Goal: Task Accomplishment & Management: Use online tool/utility

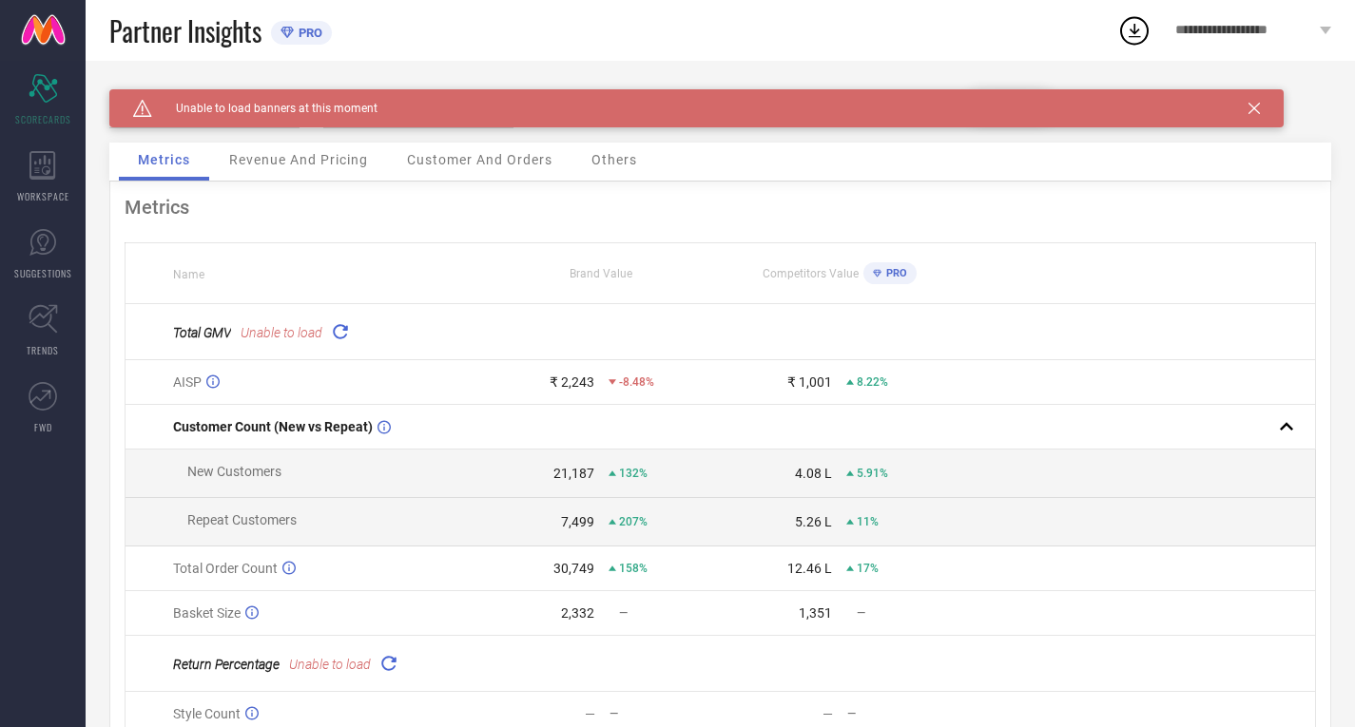
click at [1250, 109] on icon at bounding box center [1253, 108] width 11 height 11
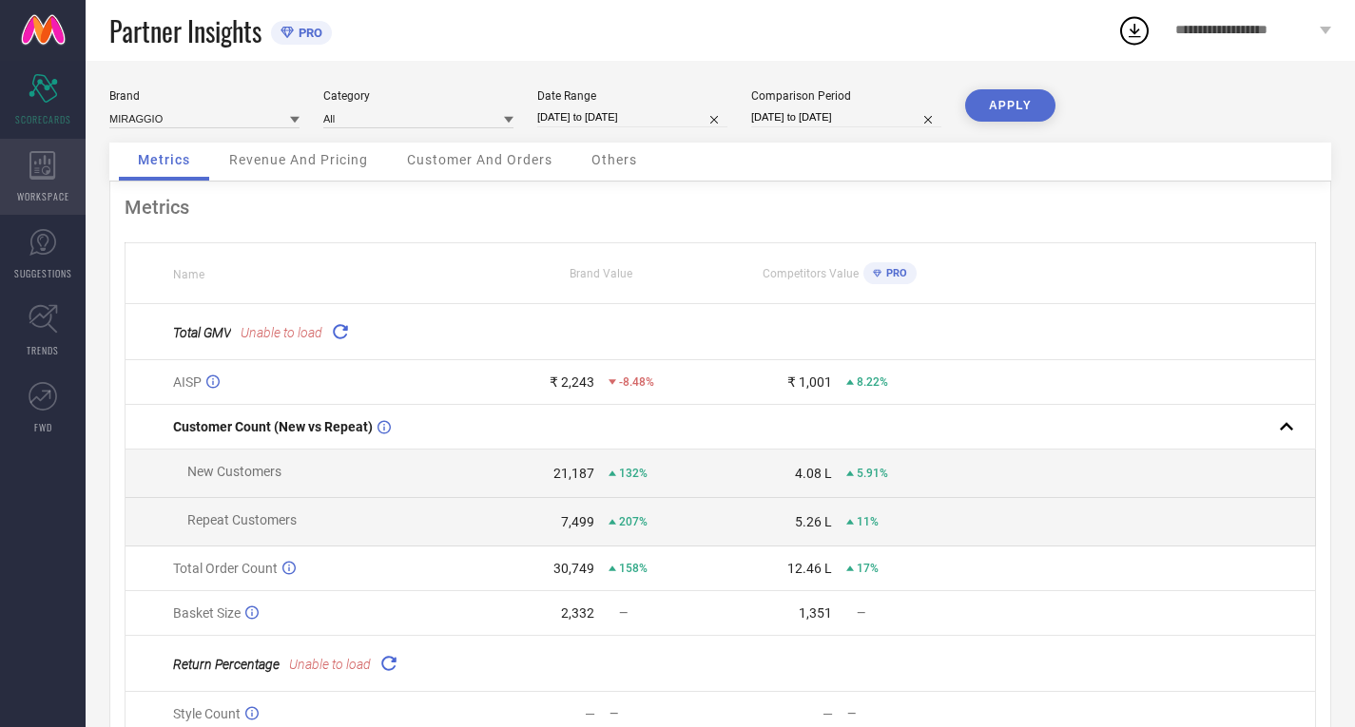
click at [33, 189] on span "WORKSPACE" at bounding box center [43, 196] width 52 height 14
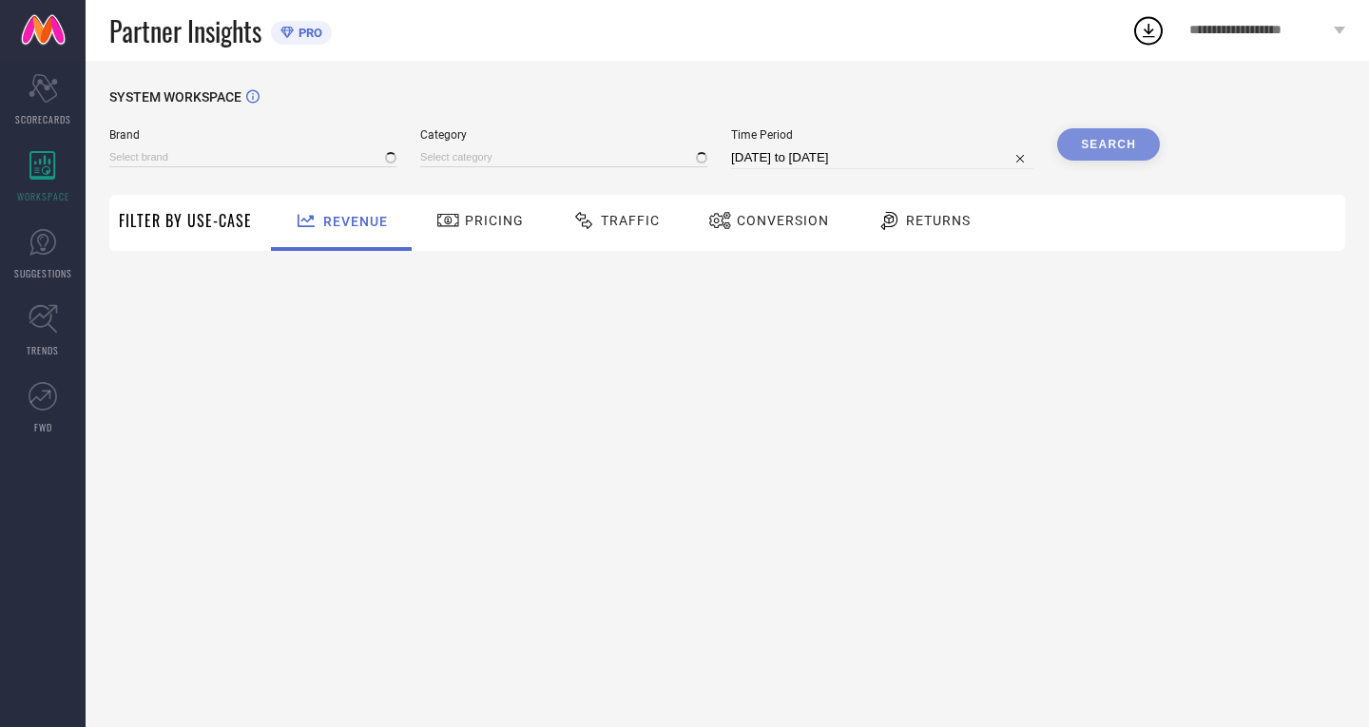
type input "MIRAGGIO"
type input "All"
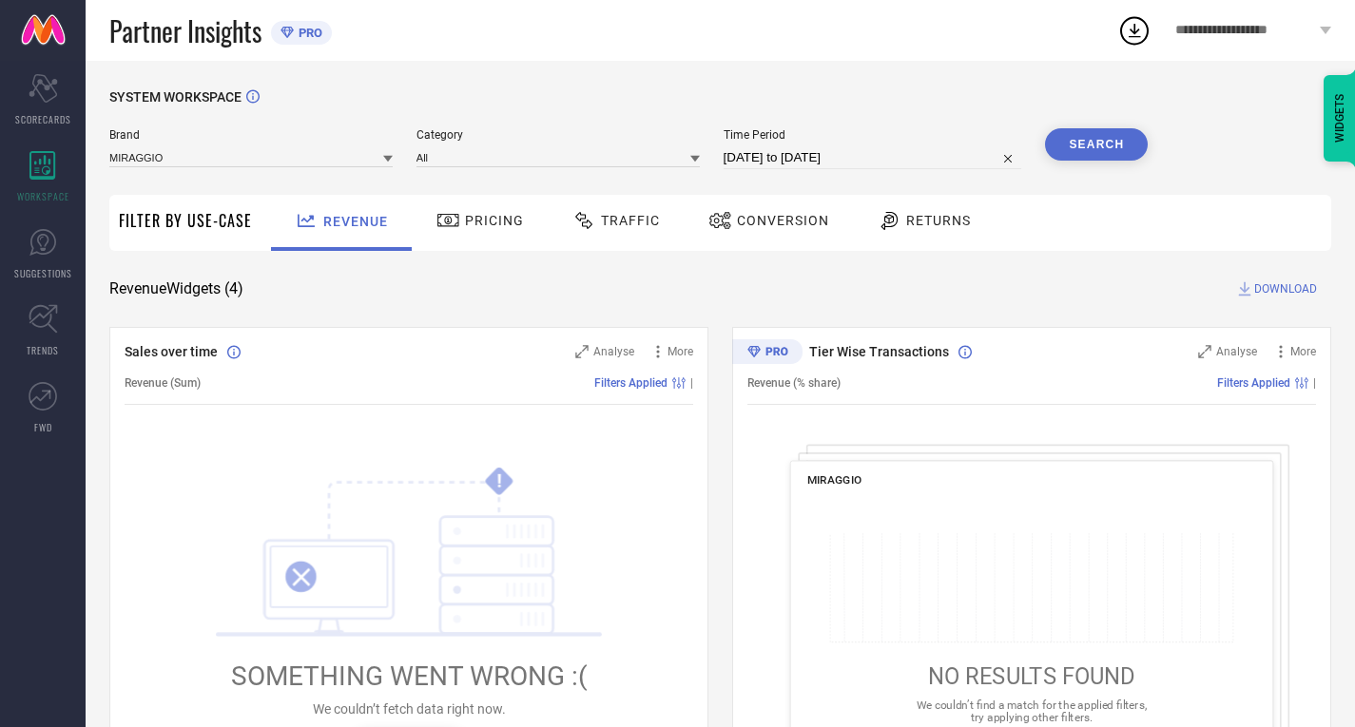
click at [592, 221] on div at bounding box center [586, 220] width 29 height 23
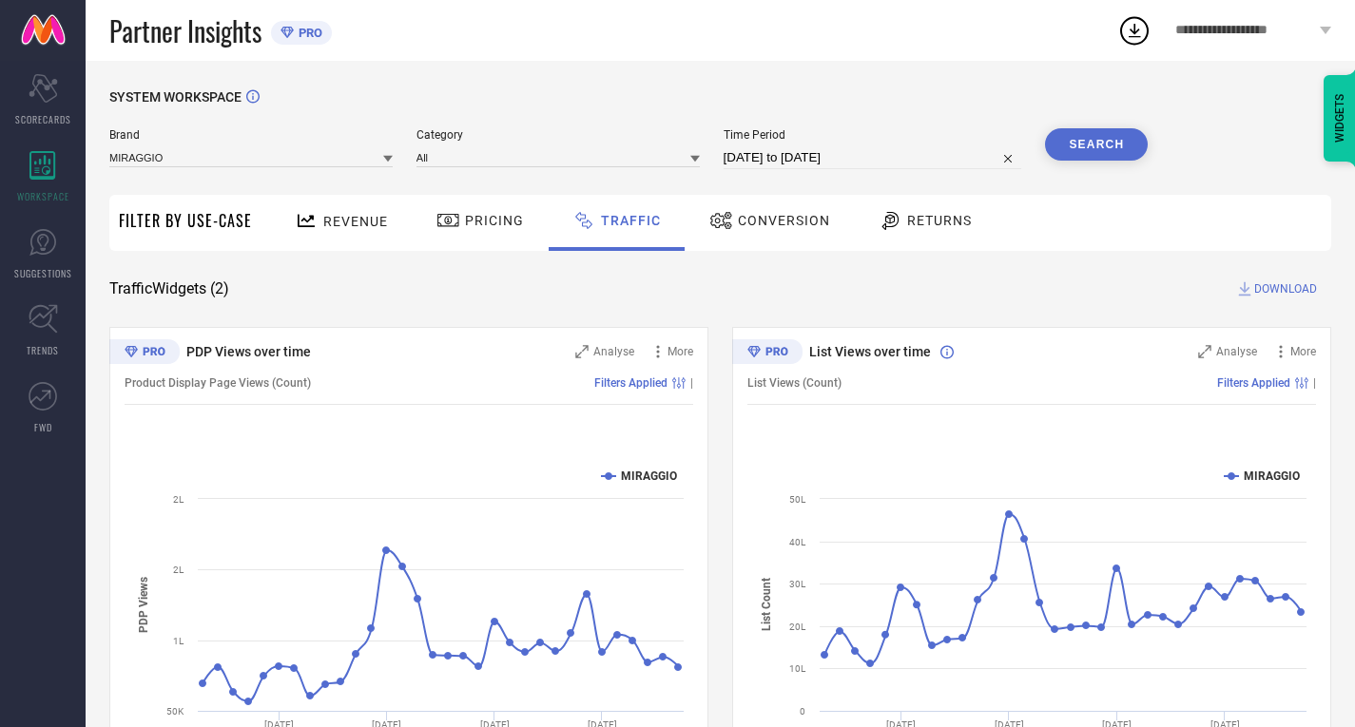
select select "8"
select select "2025"
select select "9"
select select "2025"
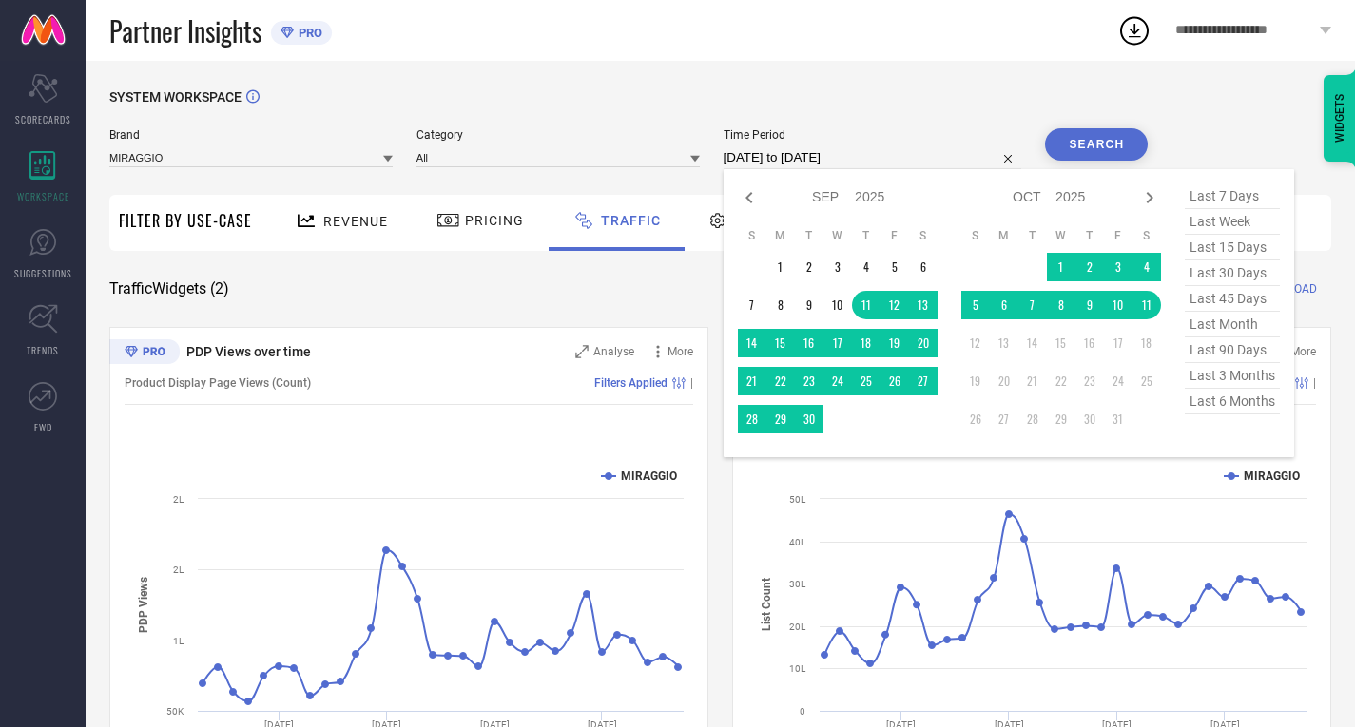
click at [766, 164] on input "[DATE] to [DATE]" at bounding box center [873, 157] width 299 height 23
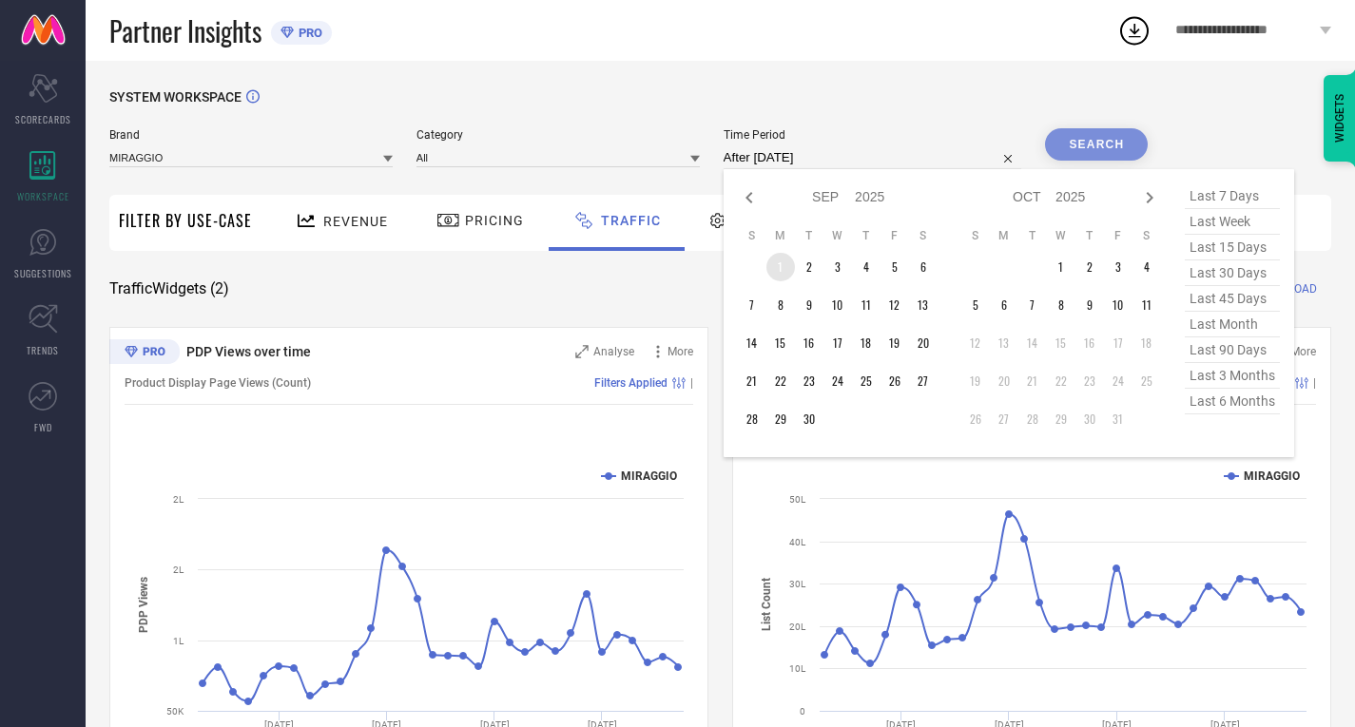
click at [786, 270] on td "1" at bounding box center [780, 267] width 29 height 29
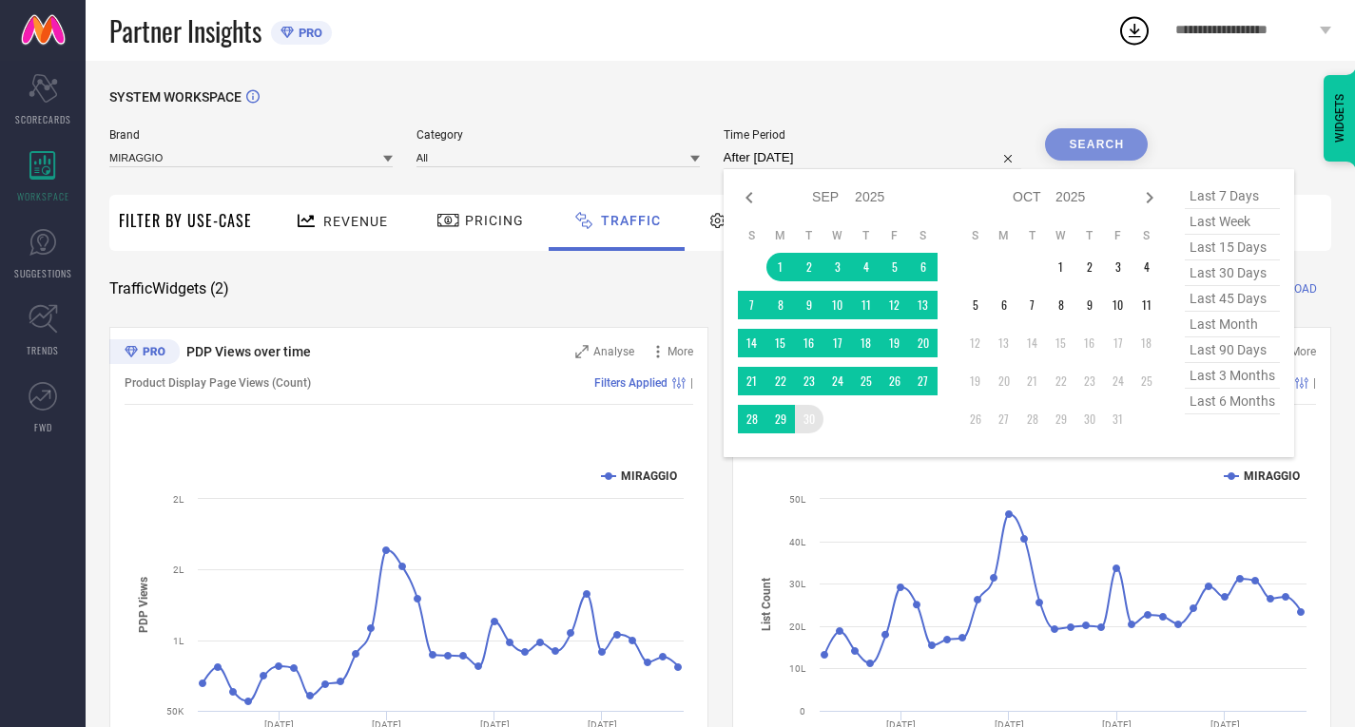
type input "[DATE] to [DATE]"
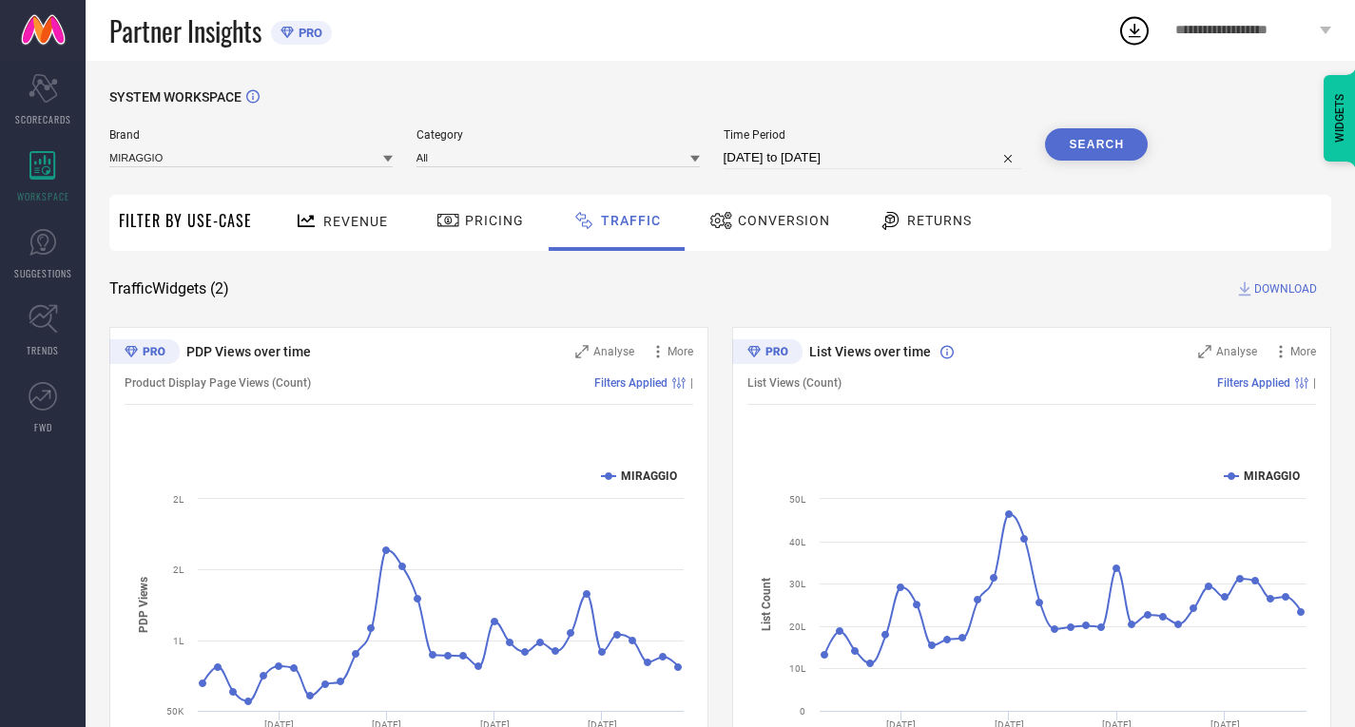
click at [1072, 145] on button "Search" at bounding box center [1096, 144] width 103 height 32
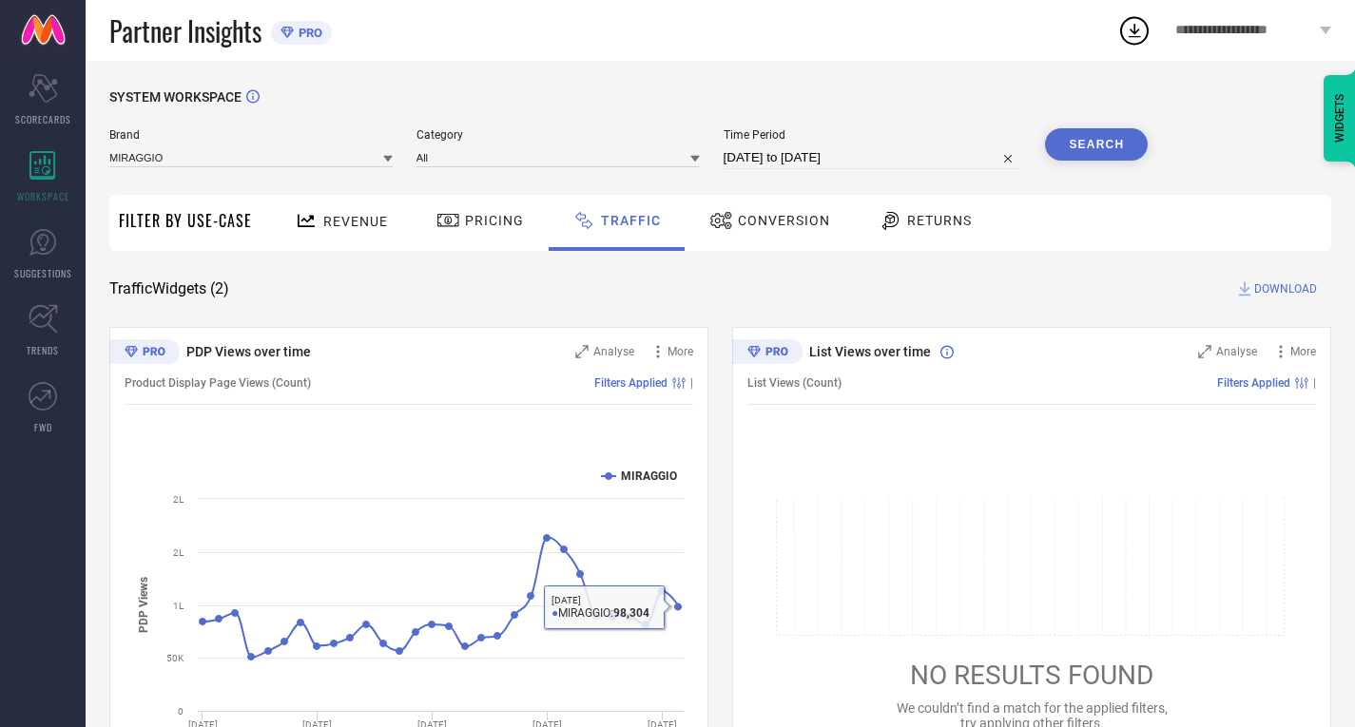
select select "8"
select select "2025"
select select "9"
select select "2025"
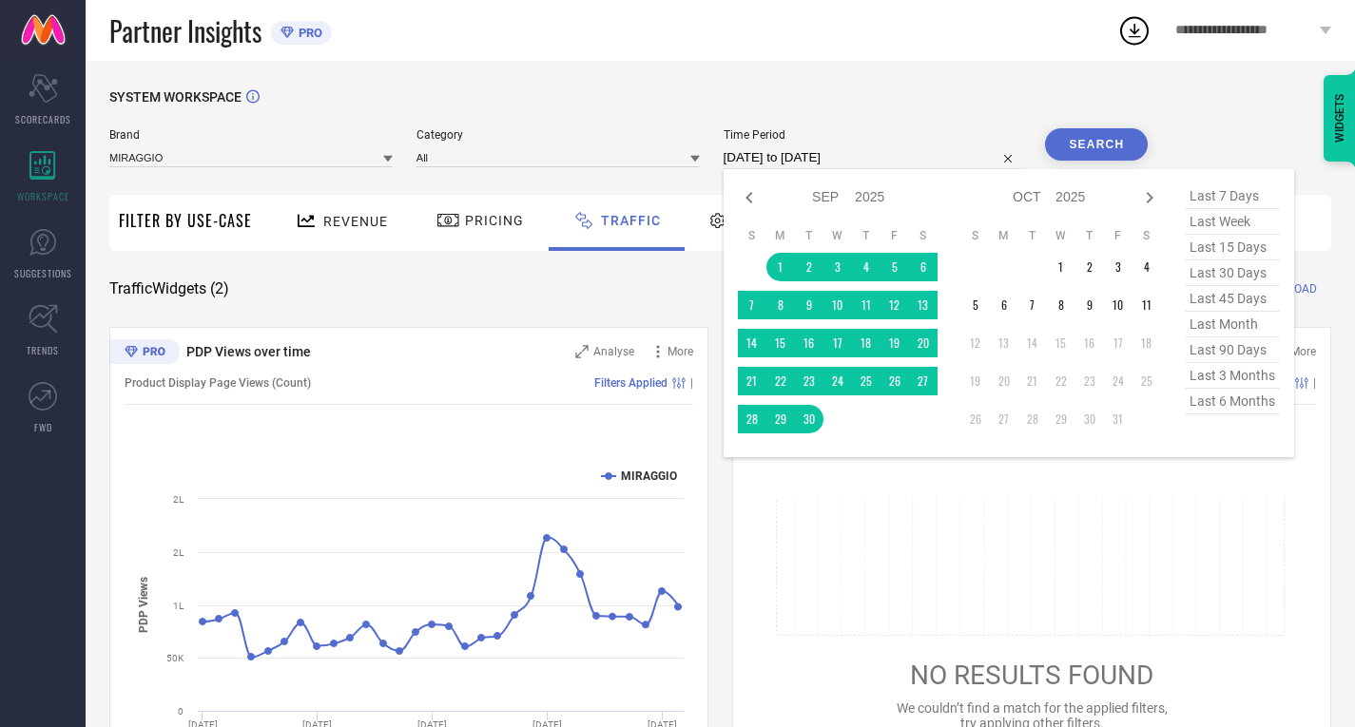
click at [764, 150] on input "[DATE] to [DATE]" at bounding box center [873, 157] width 299 height 23
click at [748, 202] on icon at bounding box center [749, 197] width 23 height 23
select select "7"
select select "2025"
select select "8"
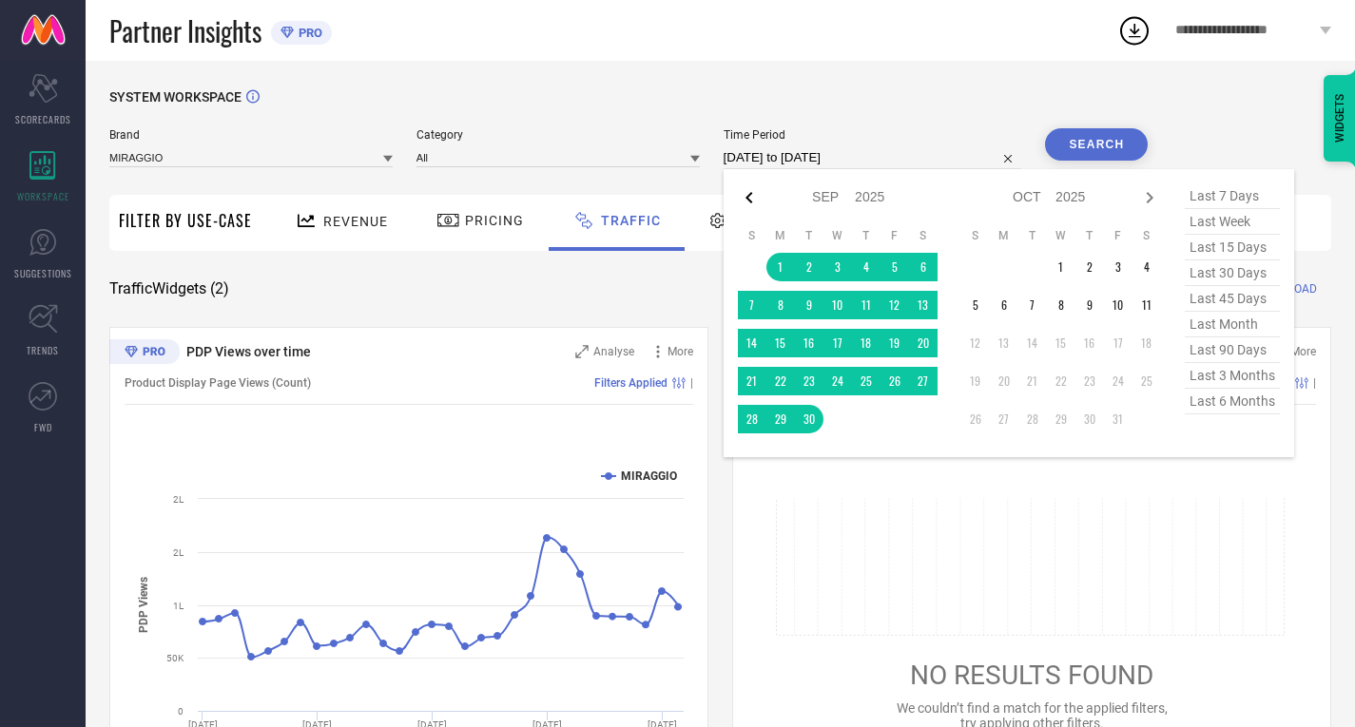
select select "2025"
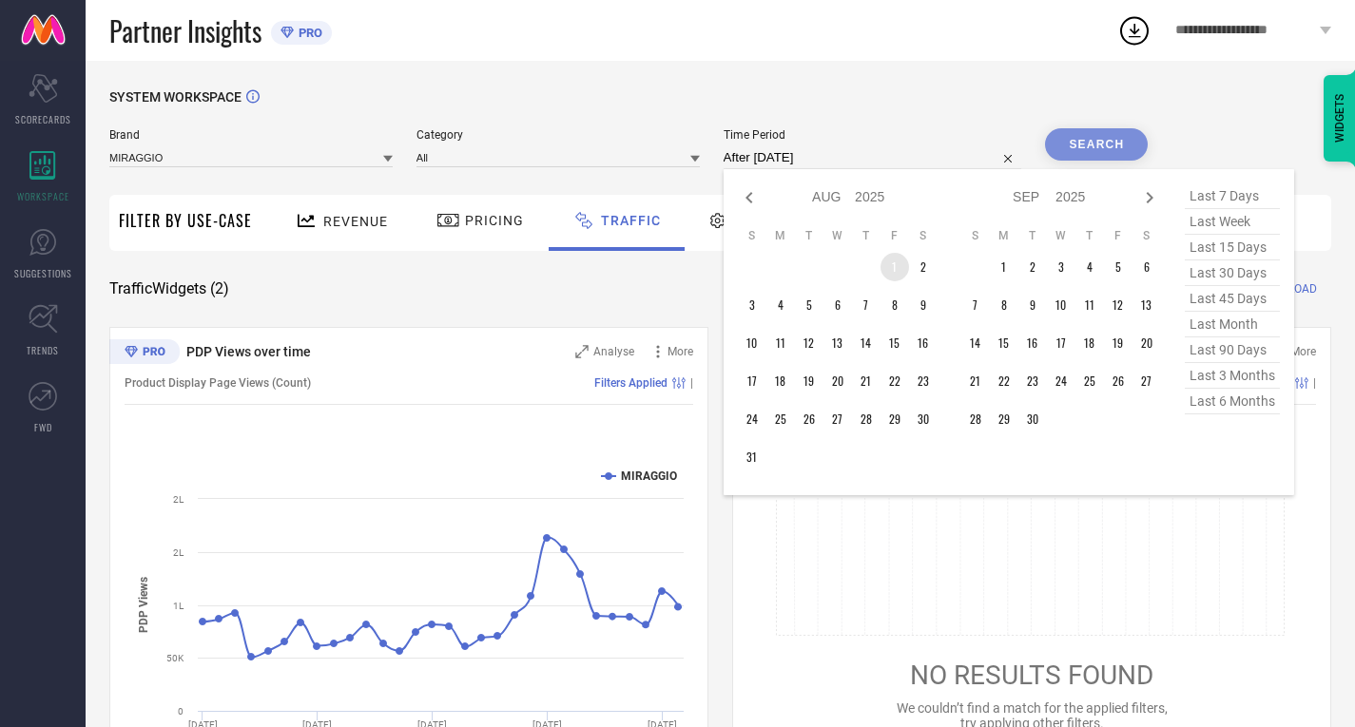
click at [900, 279] on td "1" at bounding box center [894, 267] width 29 height 29
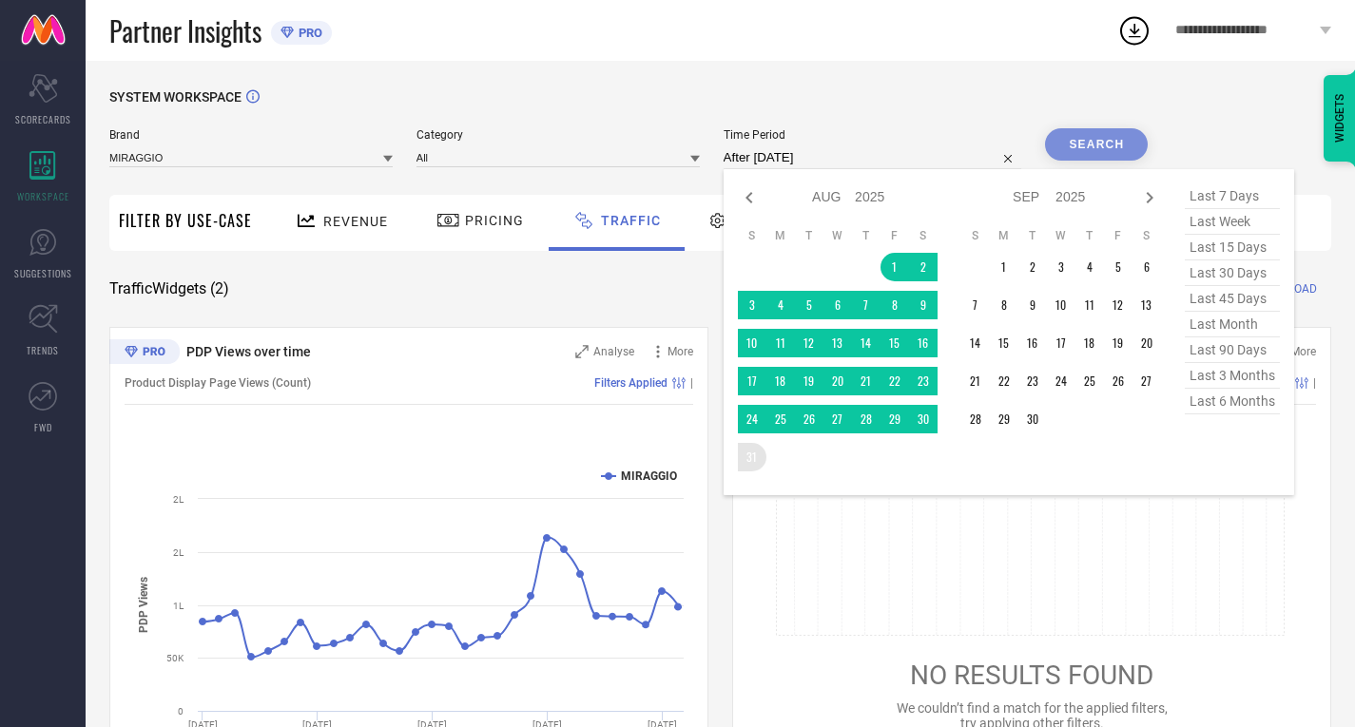
type input "[DATE] to [DATE]"
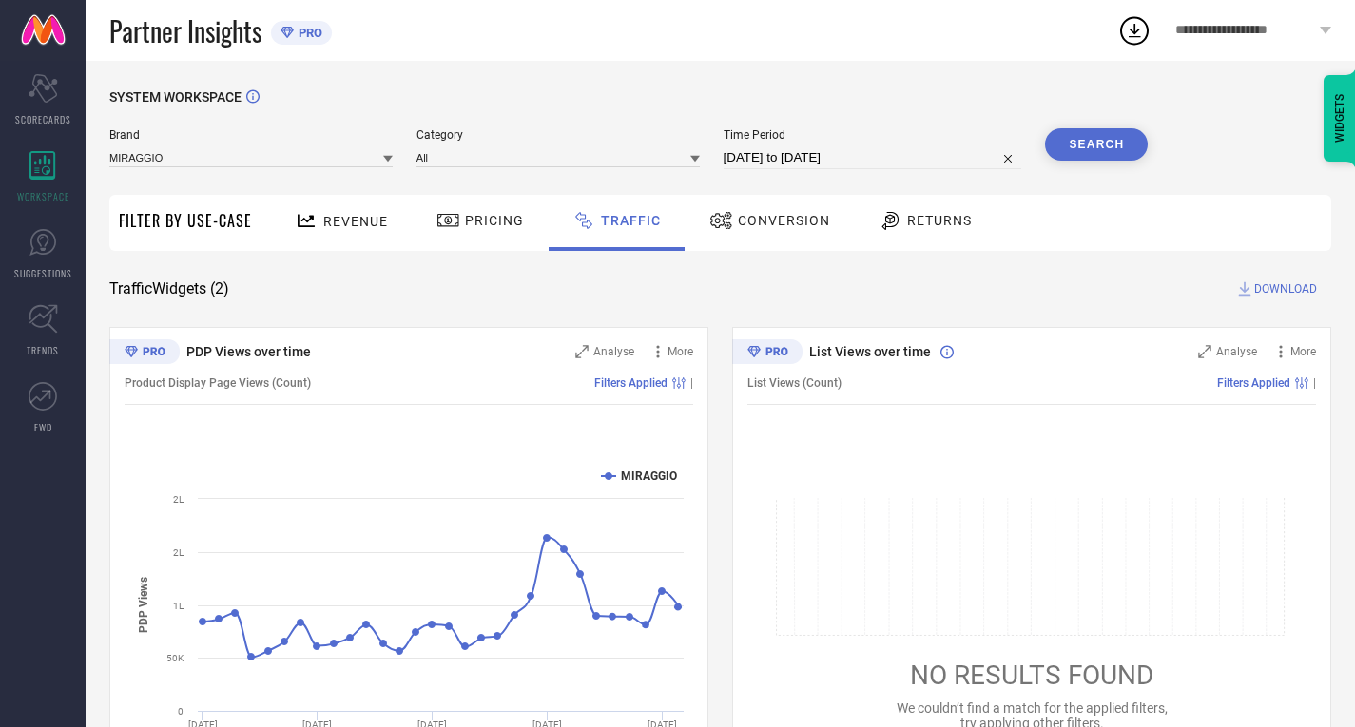
click at [1096, 133] on button "Search" at bounding box center [1096, 144] width 103 height 32
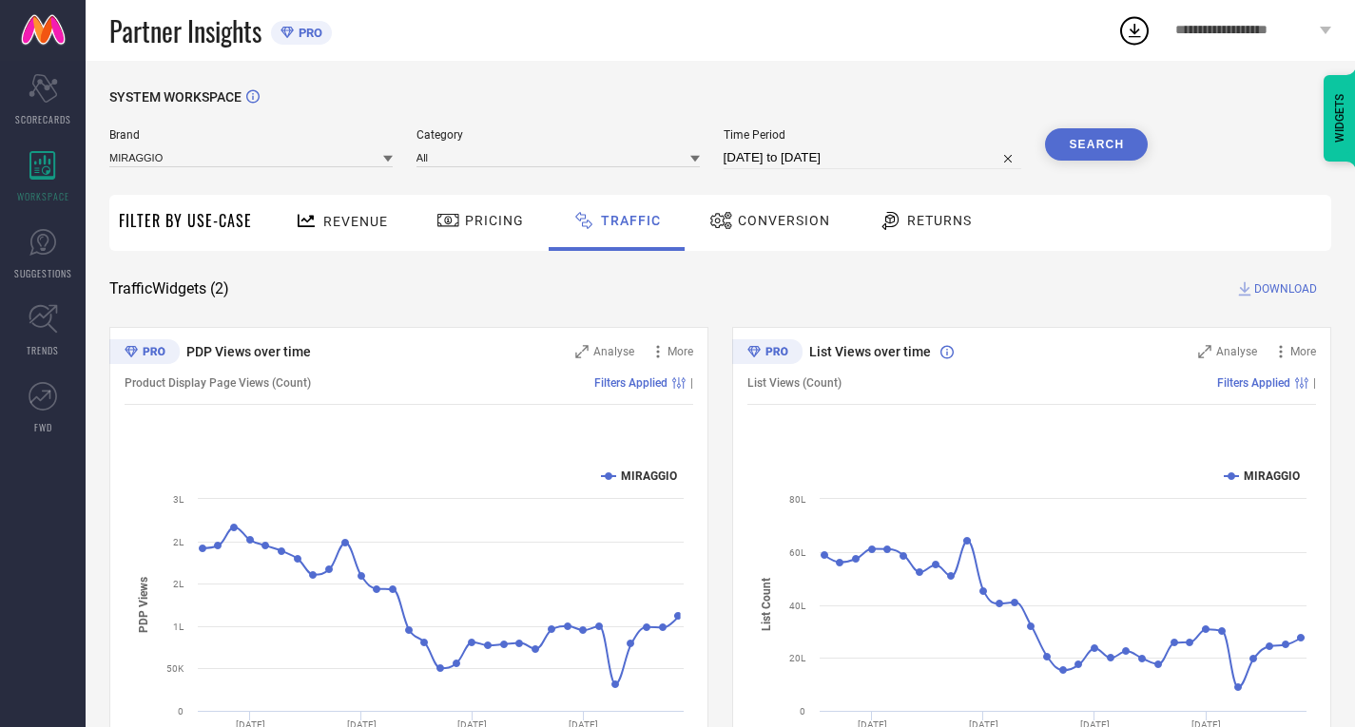
click at [1261, 293] on span "DOWNLOAD" at bounding box center [1285, 289] width 63 height 19
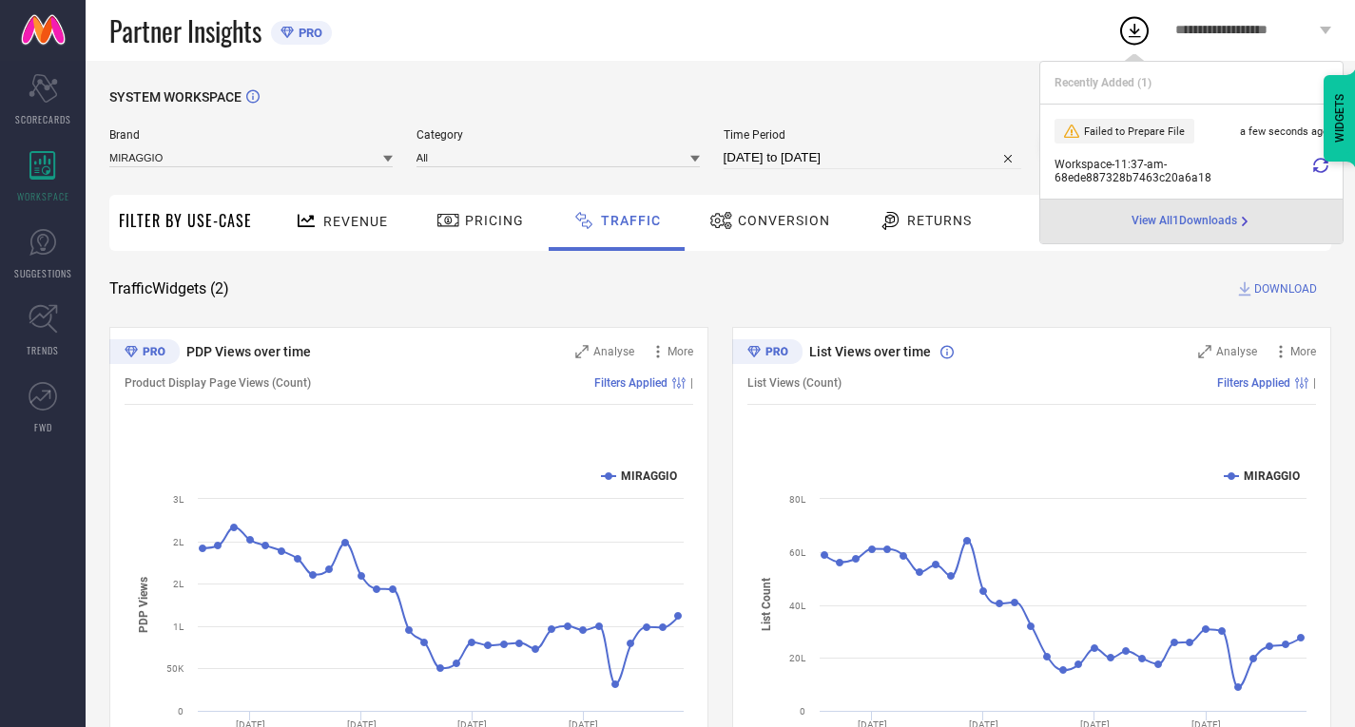
select select "7"
select select "2025"
select select "8"
select select "2025"
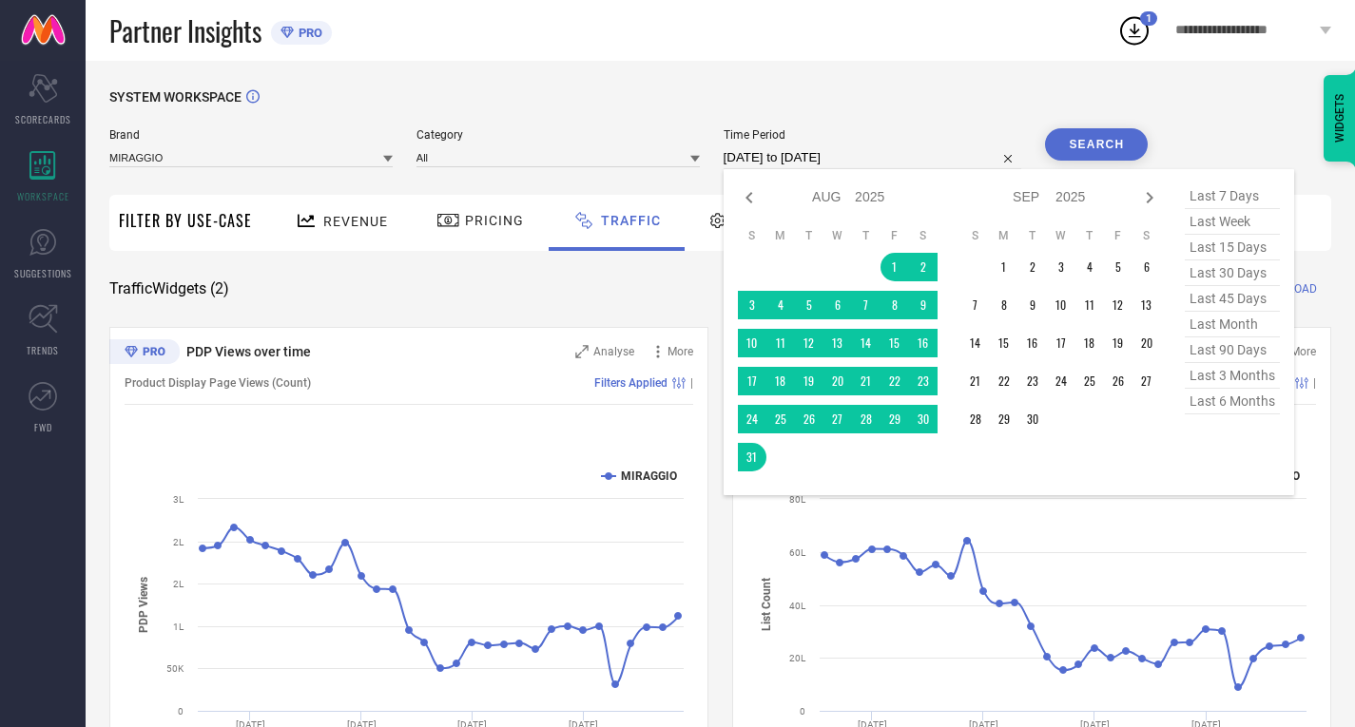
click at [791, 166] on input "[DATE] to [DATE]" at bounding box center [873, 157] width 299 height 23
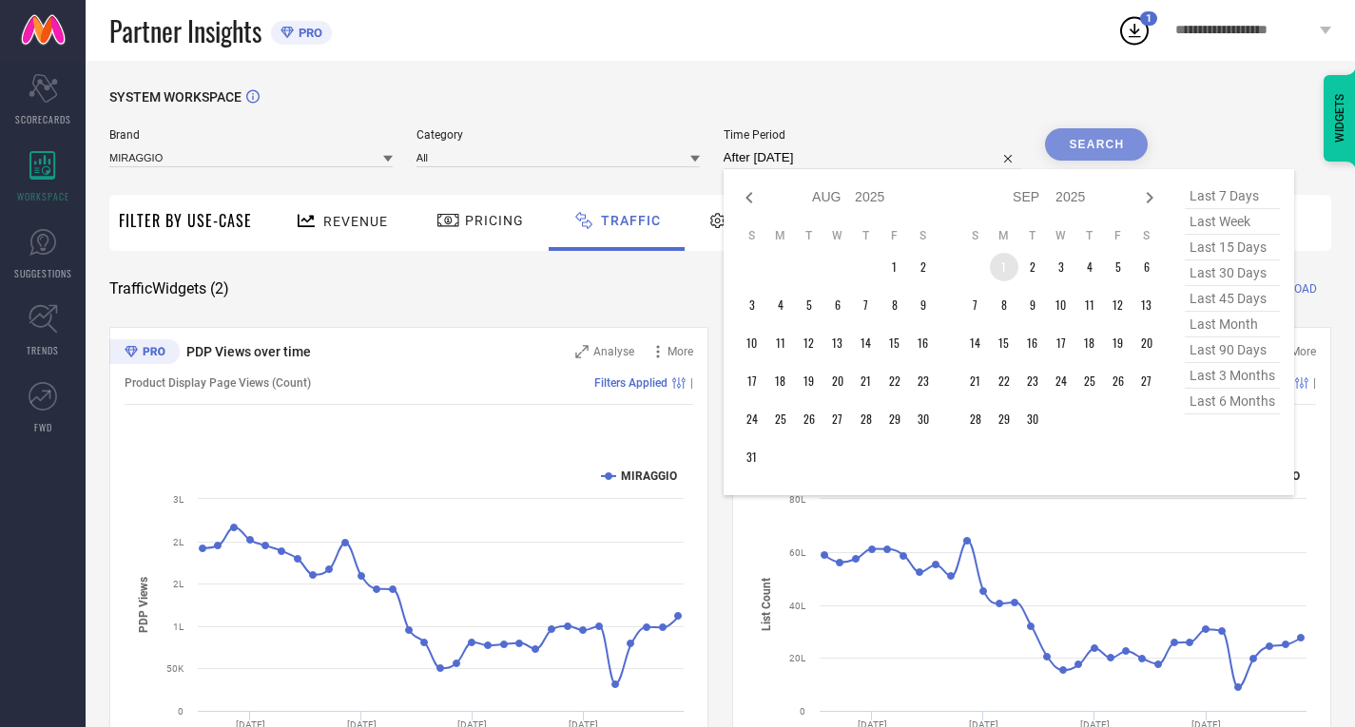
click at [1007, 268] on td "1" at bounding box center [1004, 267] width 29 height 29
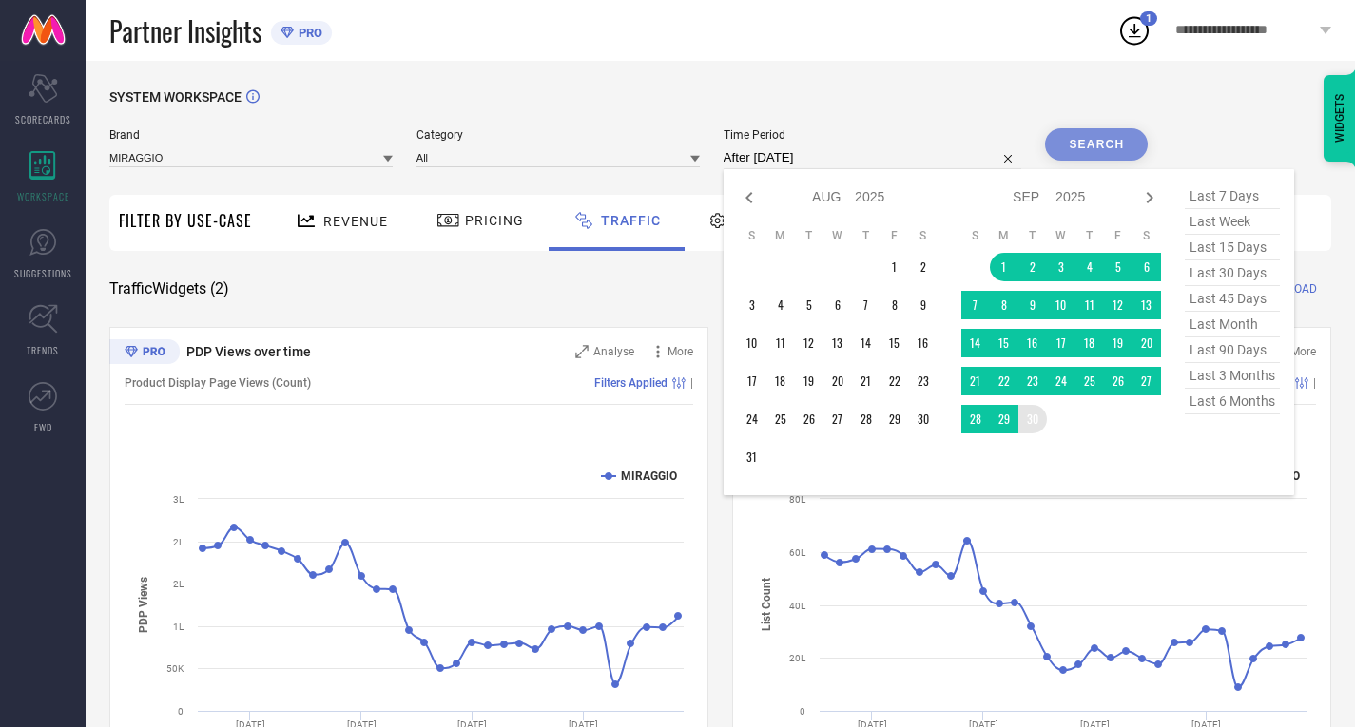
type input "[DATE] to [DATE]"
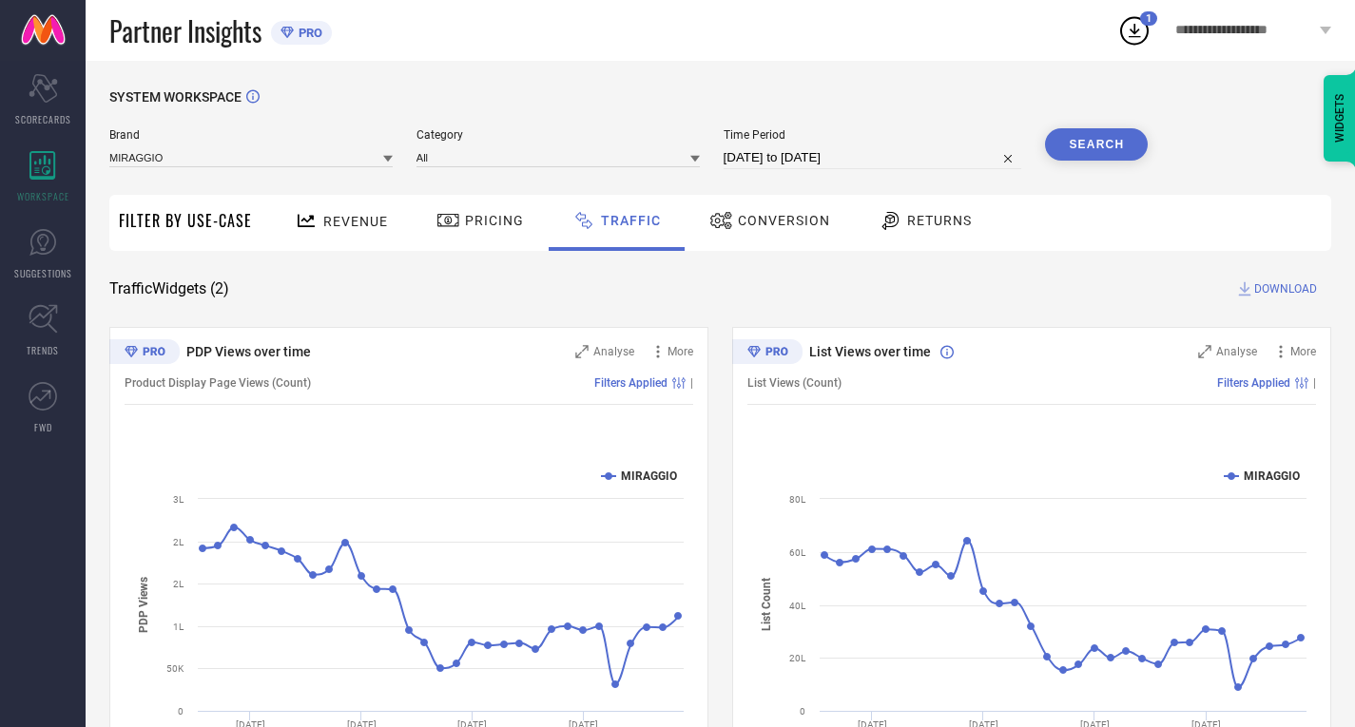
click at [1101, 158] on button "Search" at bounding box center [1096, 144] width 103 height 32
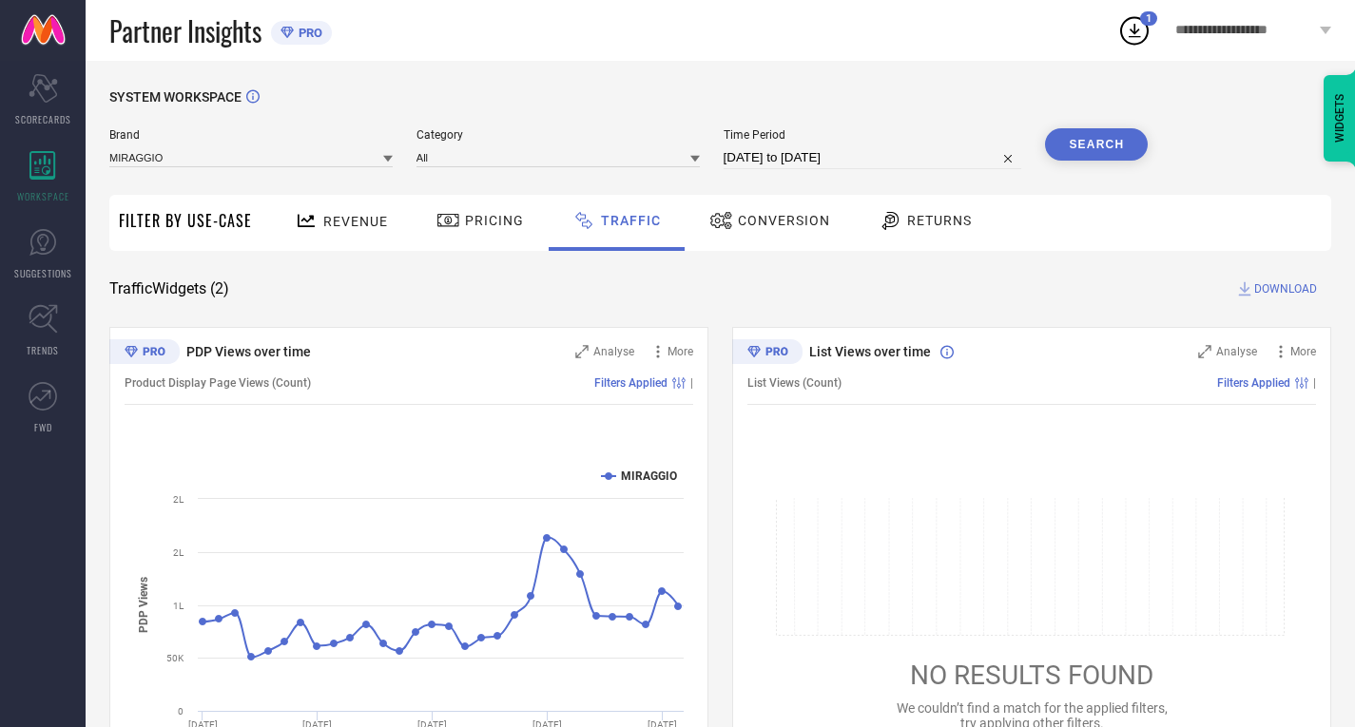
click at [1265, 282] on span "DOWNLOAD" at bounding box center [1285, 289] width 63 height 19
select select "8"
select select "2025"
select select "9"
select select "2025"
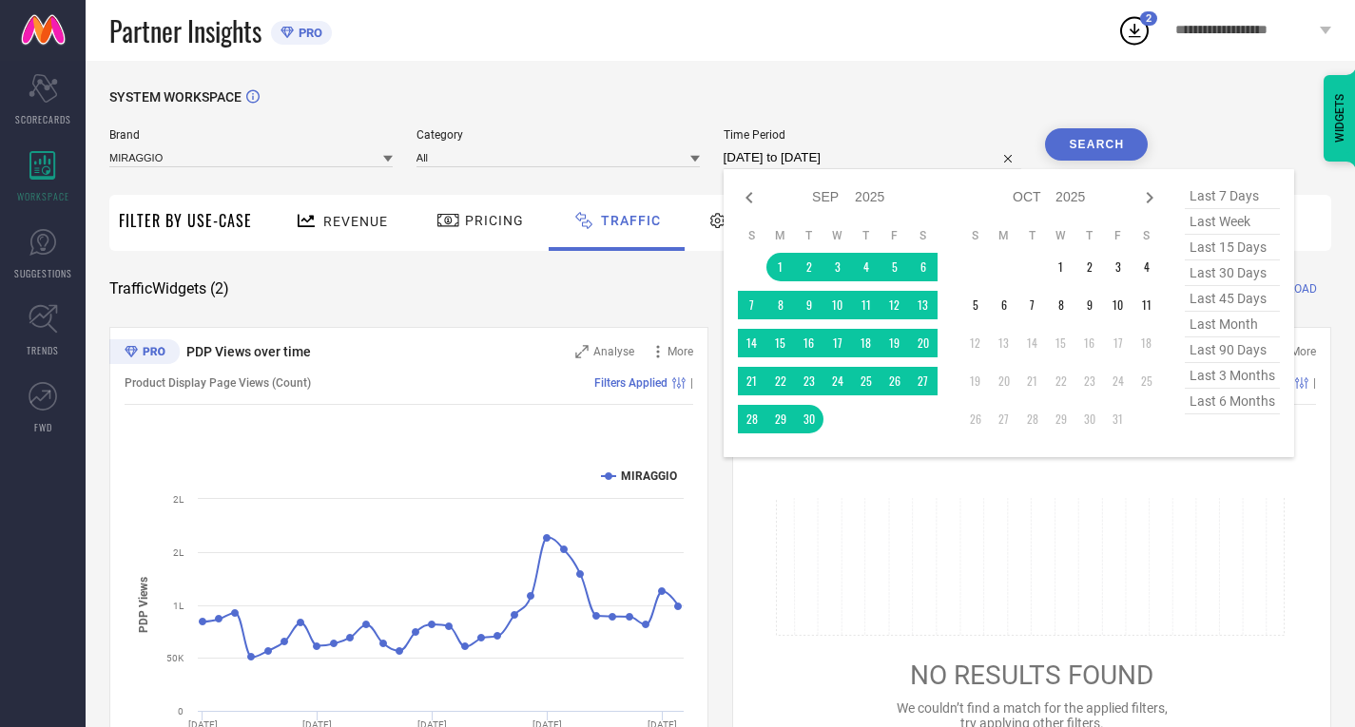
click at [803, 164] on input "[DATE] to [DATE]" at bounding box center [873, 157] width 299 height 23
type input "After [DATE]"
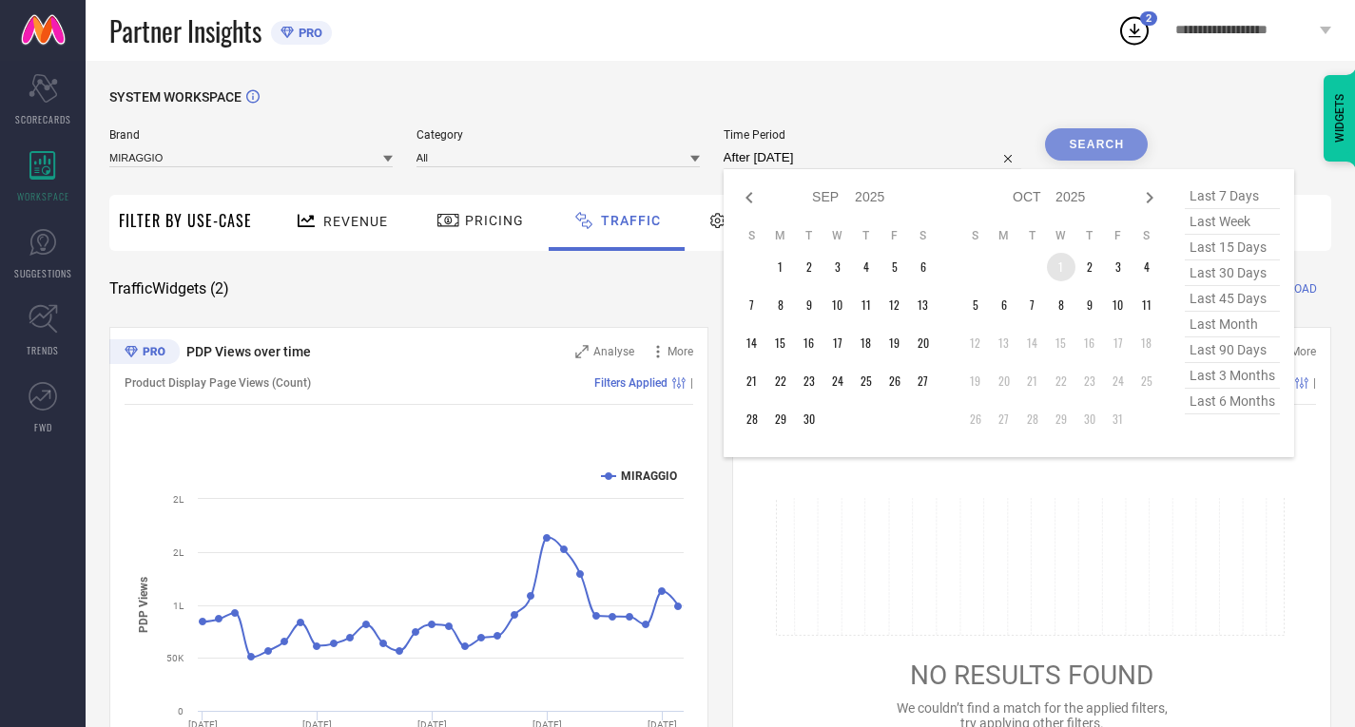
click at [1065, 276] on td "1" at bounding box center [1061, 267] width 29 height 29
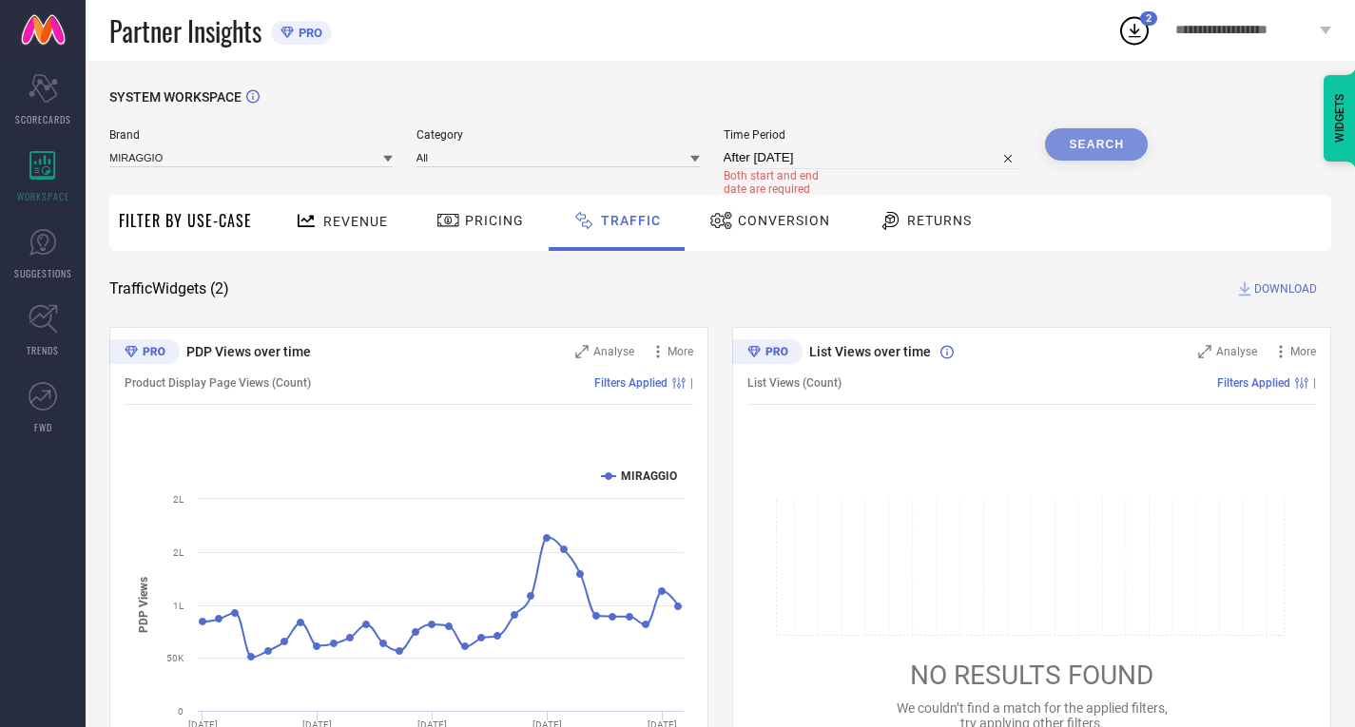
click at [832, 130] on span "Time Period" at bounding box center [873, 134] width 299 height 13
click at [825, 176] on span "Both start and end date are required" at bounding box center [781, 182] width 114 height 27
select select "9"
select select "2025"
select select "10"
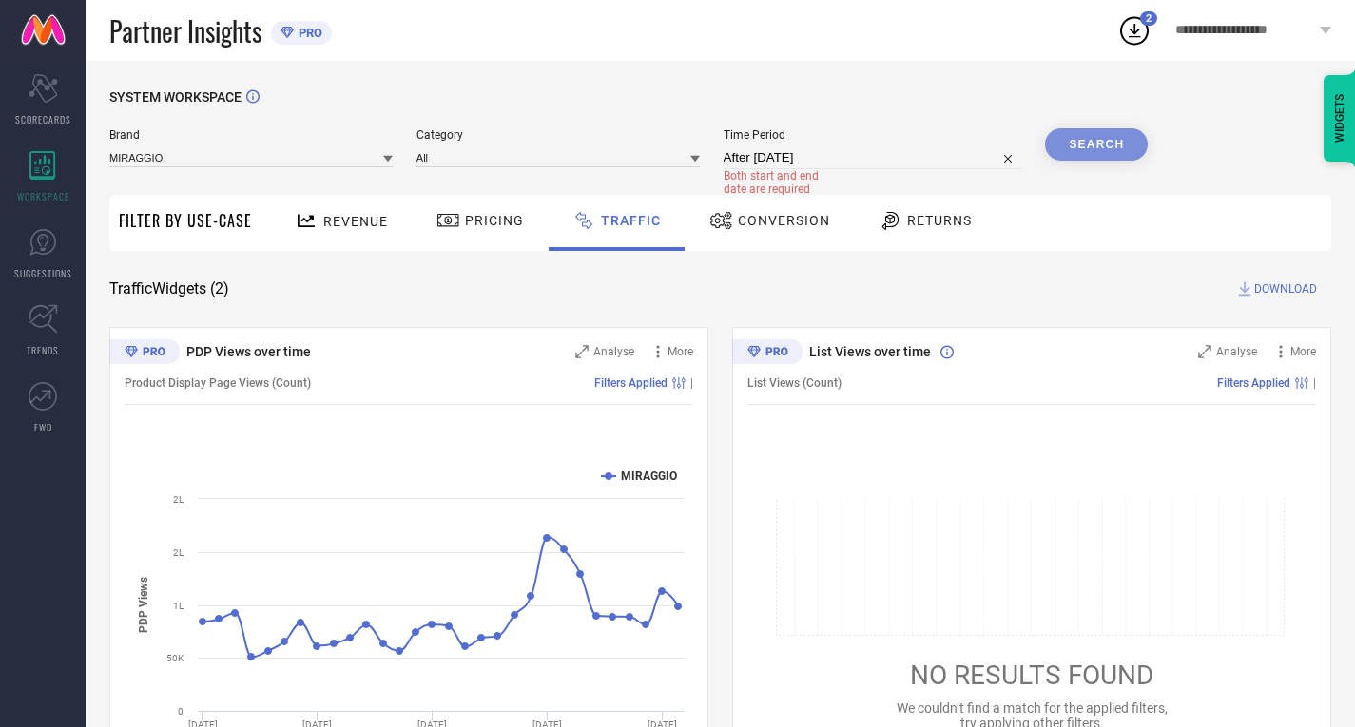
select select "2025"
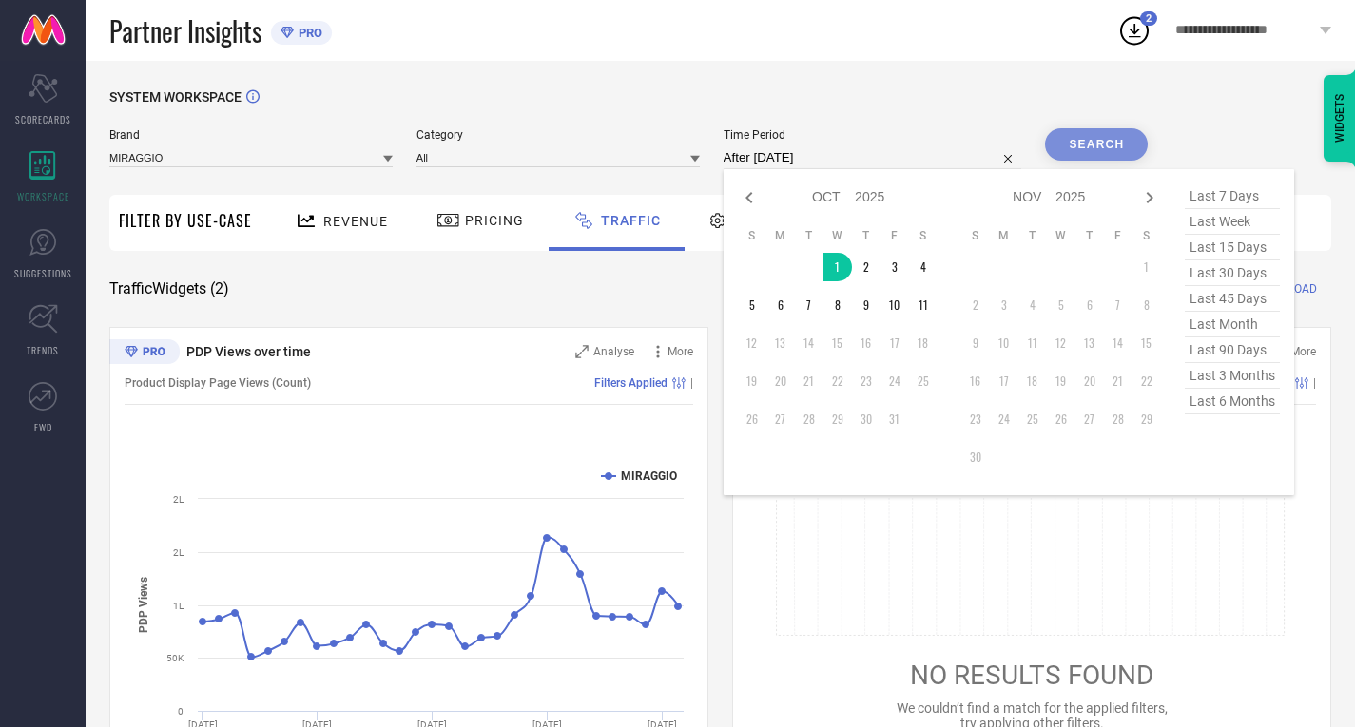
click at [814, 168] on input "After [DATE]" at bounding box center [873, 157] width 299 height 23
type input "[DATE] to [DATE]"
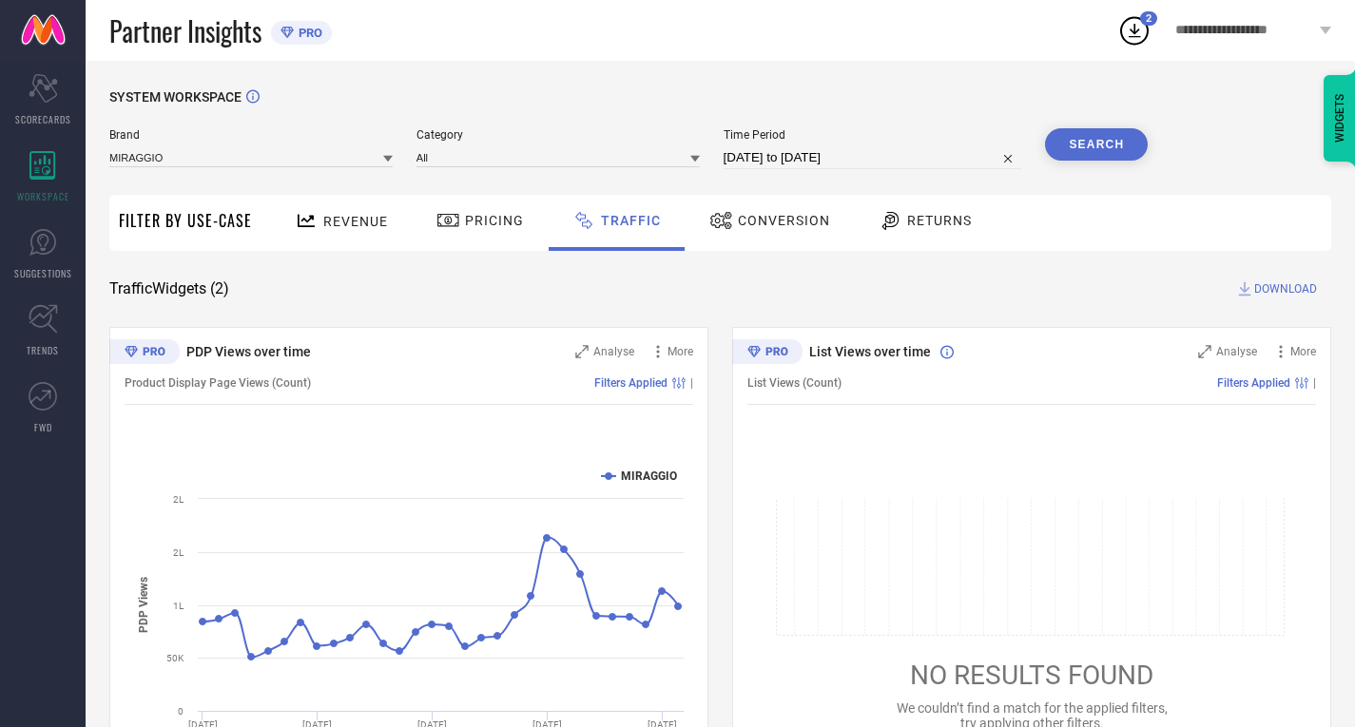
select select "9"
select select "2025"
select select "10"
select select "2025"
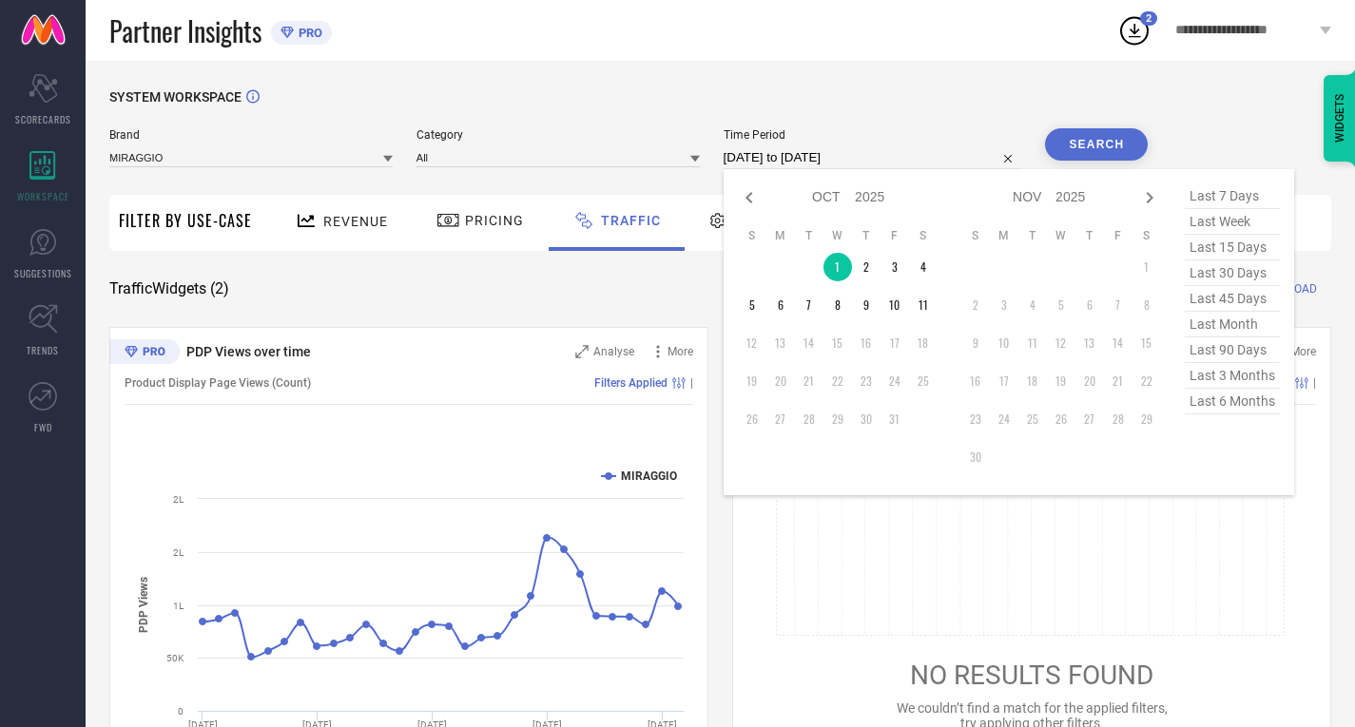
click at [789, 168] on input "[DATE] to [DATE]" at bounding box center [873, 157] width 299 height 23
click at [843, 270] on td "1" at bounding box center [837, 267] width 29 height 29
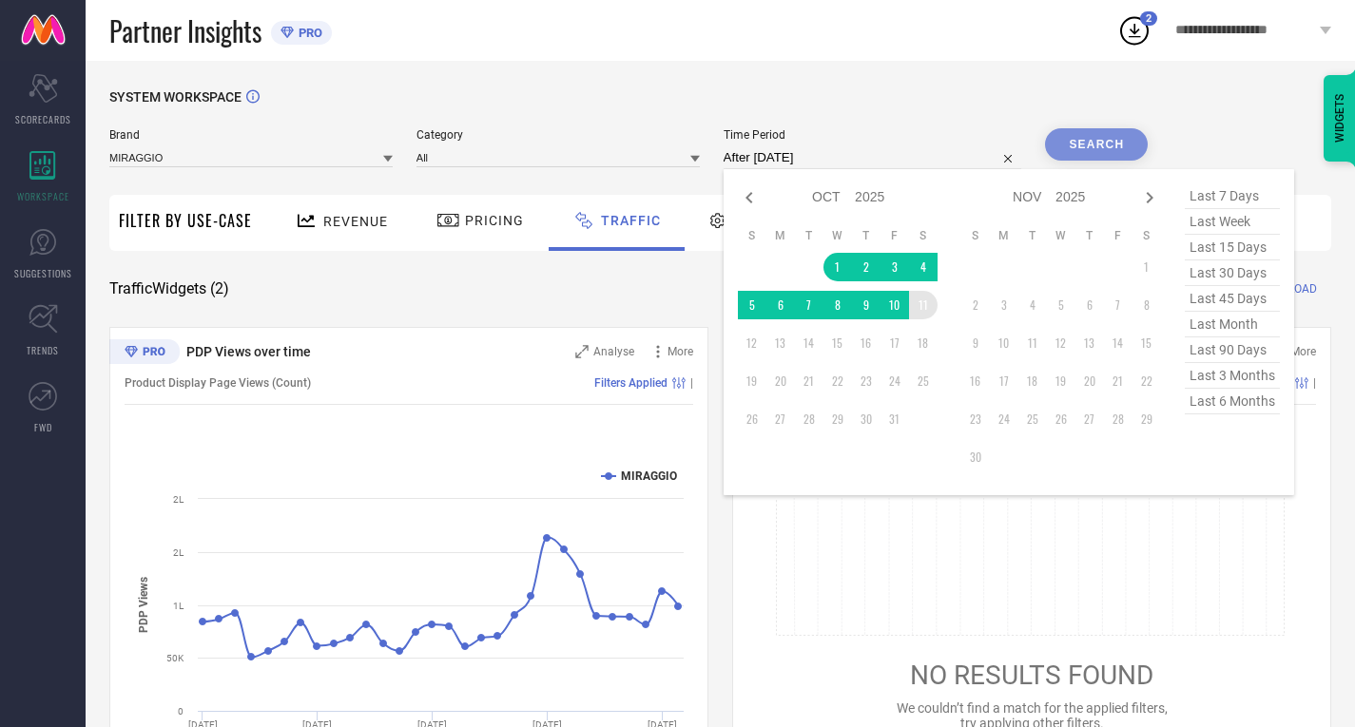
type input "[DATE] to [DATE]"
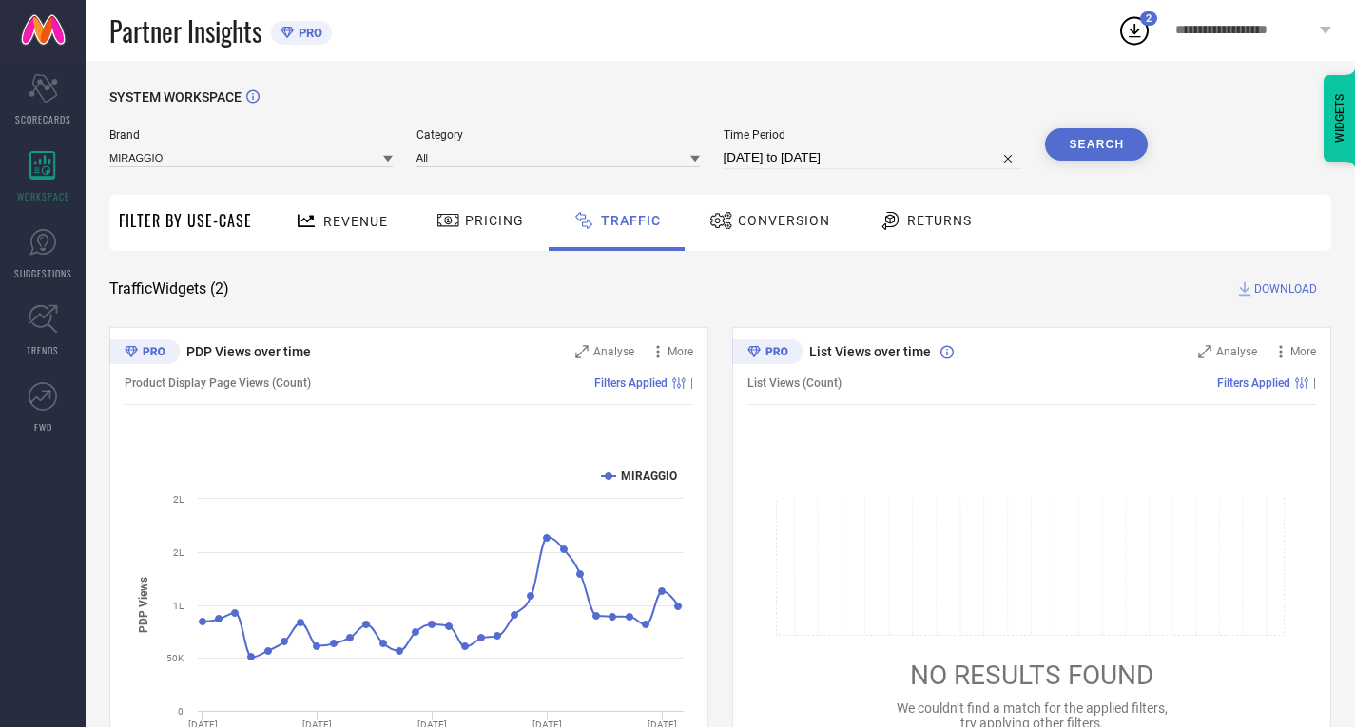
click at [1096, 146] on button "Search" at bounding box center [1096, 144] width 103 height 32
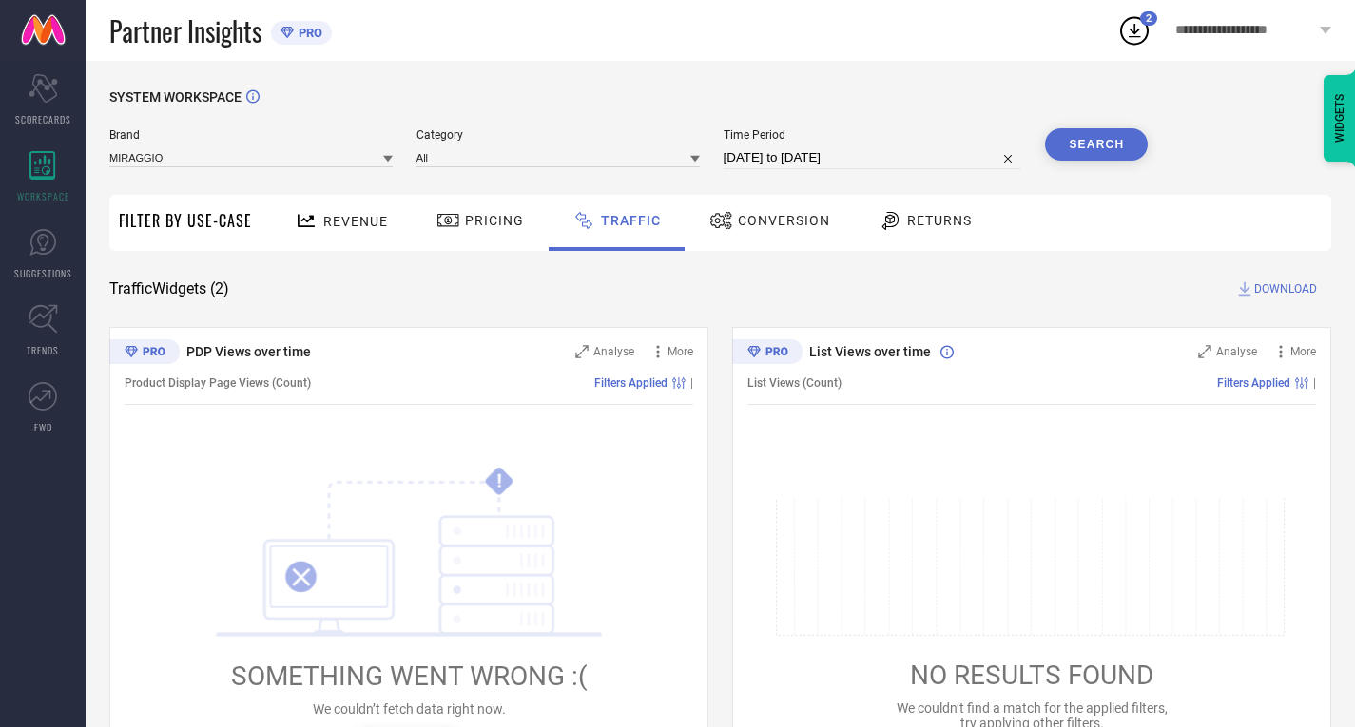
click at [1267, 286] on span "DOWNLOAD" at bounding box center [1285, 289] width 63 height 19
click at [1140, 21] on div "3" at bounding box center [1148, 18] width 17 height 14
click at [634, 80] on div "SYSTEM WORKSPACE Brand MIRAGGIO Category All Time Period [DATE] to [DATE] Searc…" at bounding box center [720, 446] width 1269 height 770
click at [794, 159] on input "[DATE] to [DATE]" at bounding box center [873, 157] width 299 height 23
select select "9"
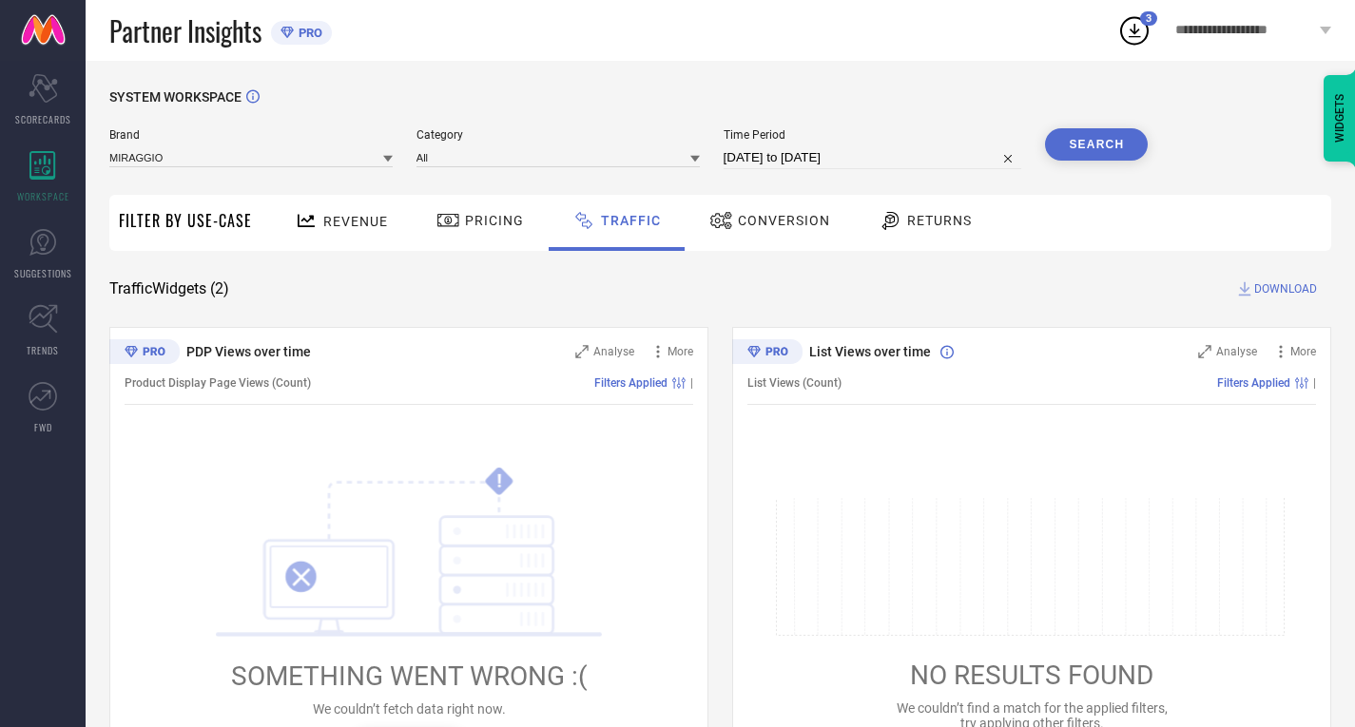
select select "2025"
select select "10"
select select "2025"
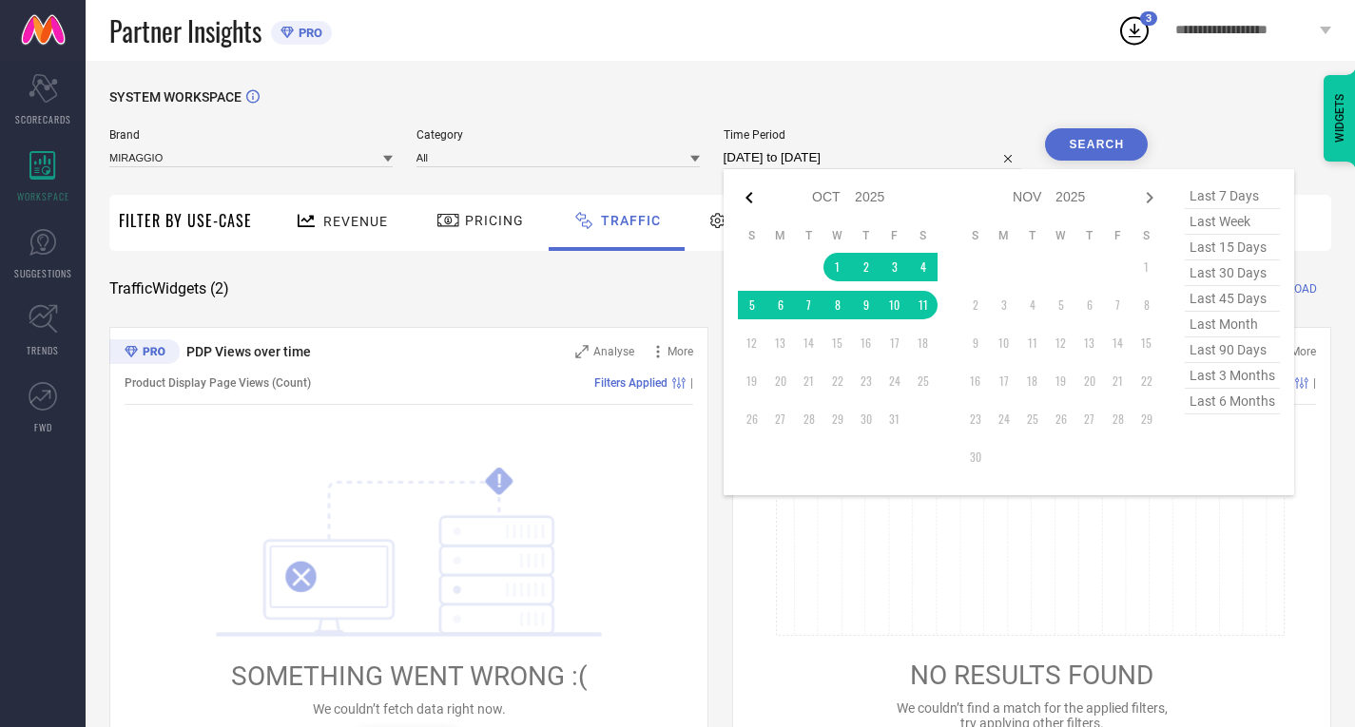
click at [752, 202] on icon at bounding box center [748, 197] width 7 height 11
select select "8"
select select "2025"
select select "9"
select select "2025"
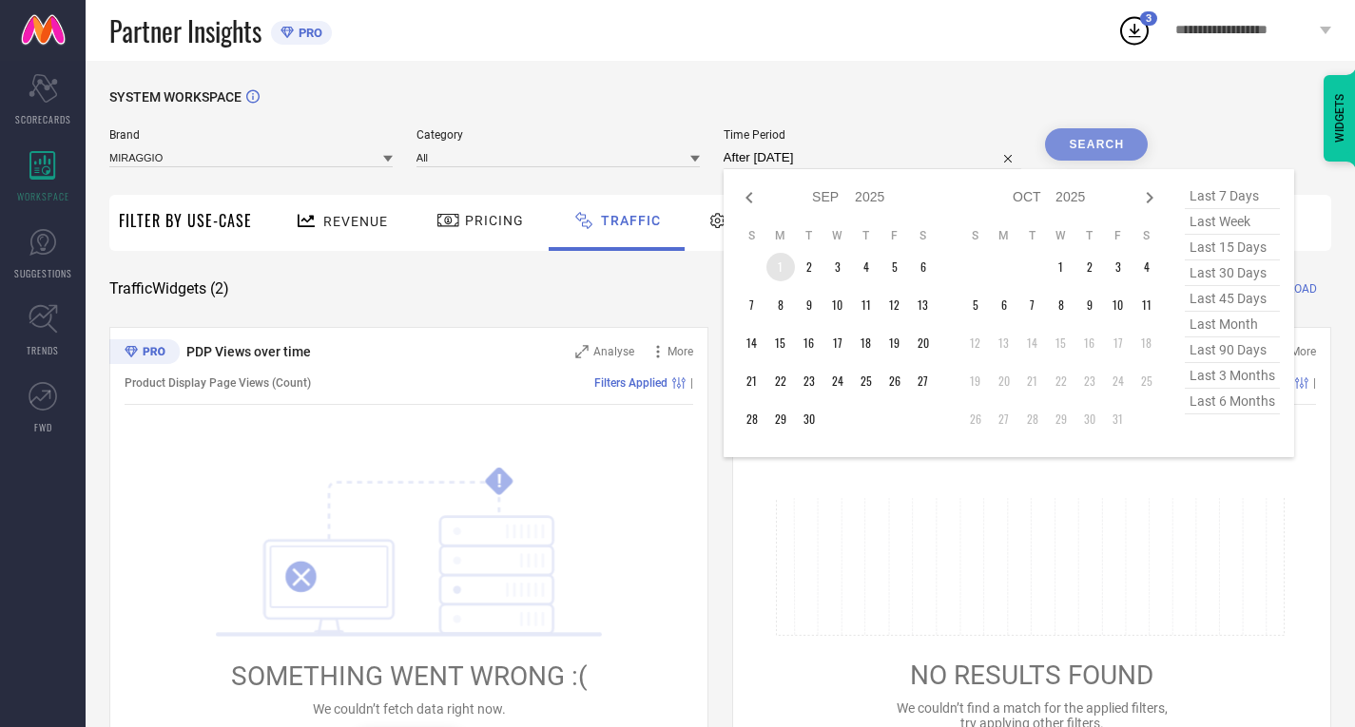
click at [780, 275] on td "1" at bounding box center [780, 267] width 29 height 29
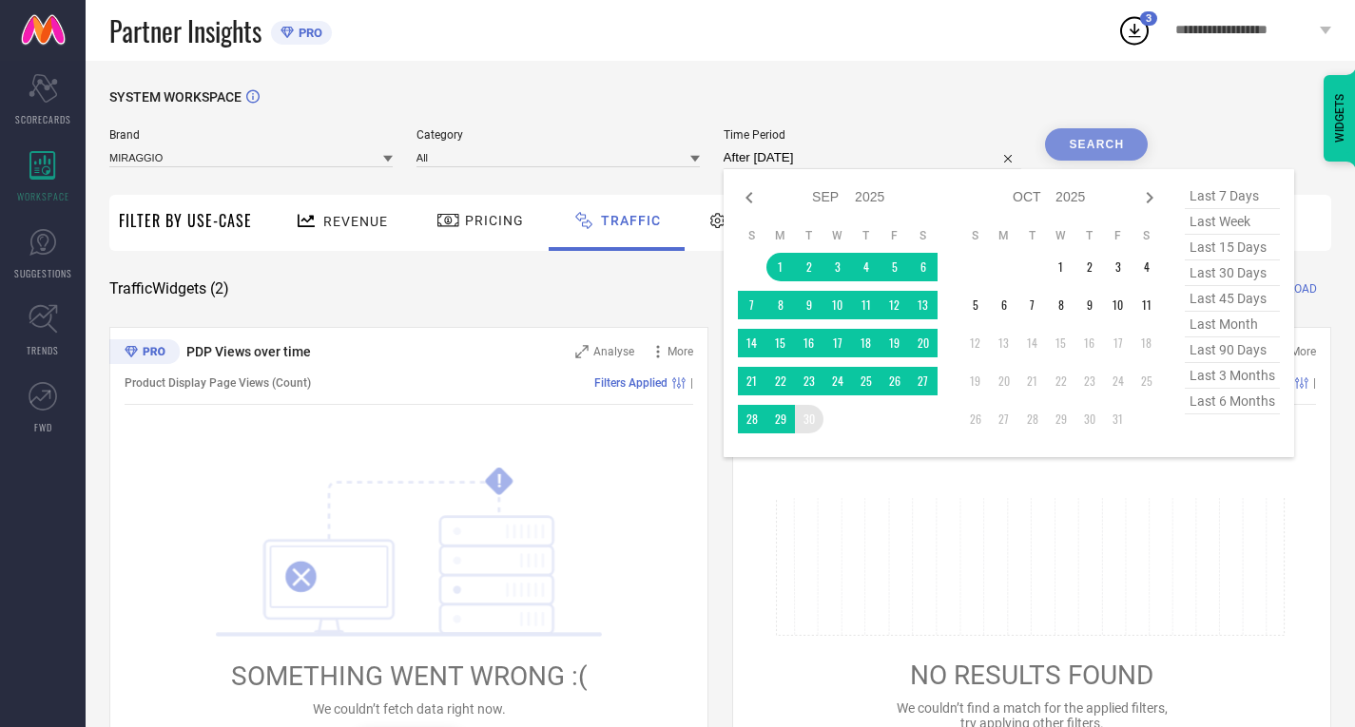
type input "[DATE] to [DATE]"
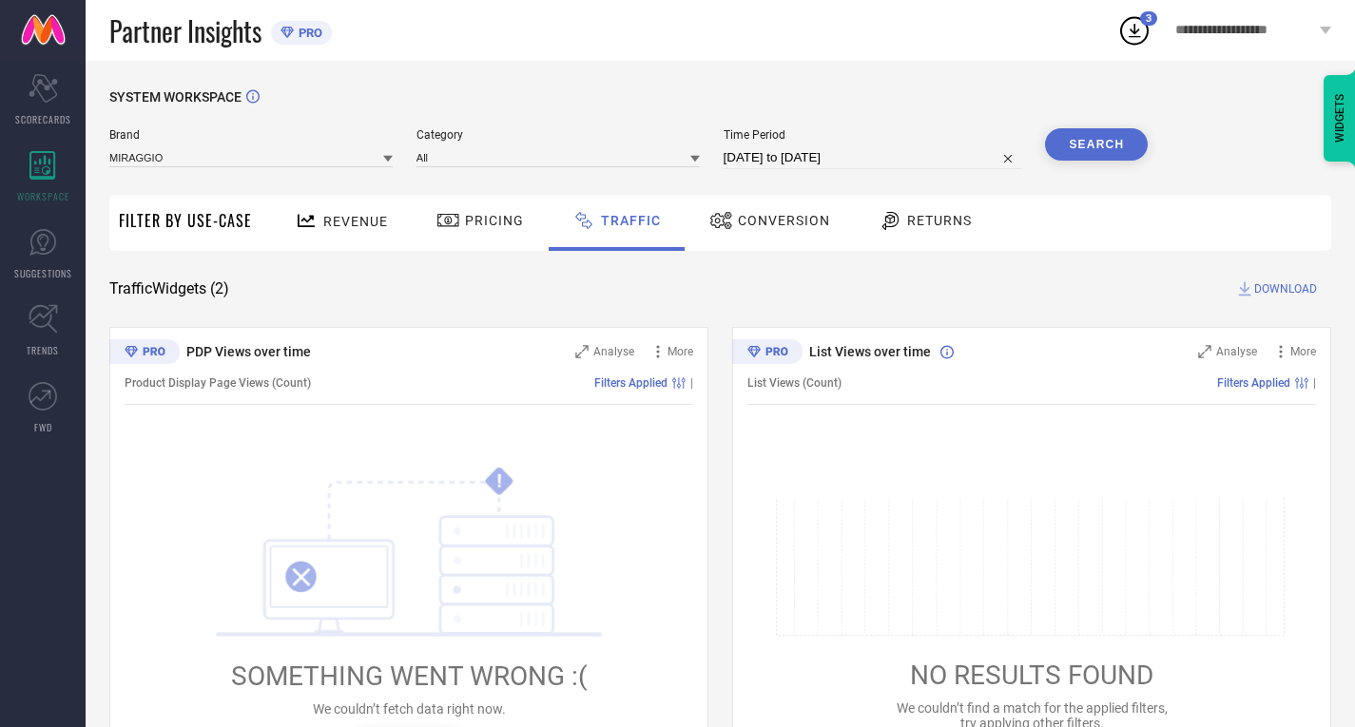
click at [1084, 138] on button "Search" at bounding box center [1096, 144] width 103 height 32
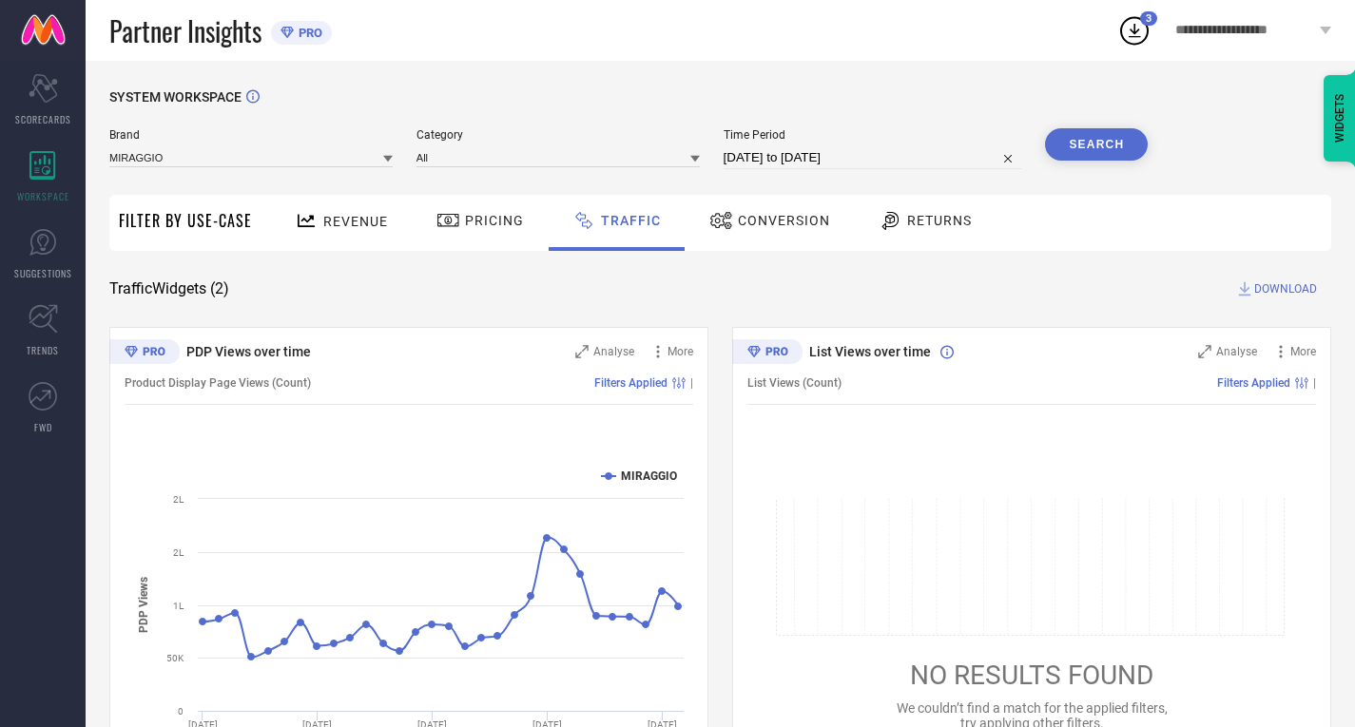
click at [1251, 284] on icon at bounding box center [1244, 289] width 19 height 19
click at [66, 104] on div "Scorecard SCORECARDS" at bounding box center [43, 100] width 86 height 76
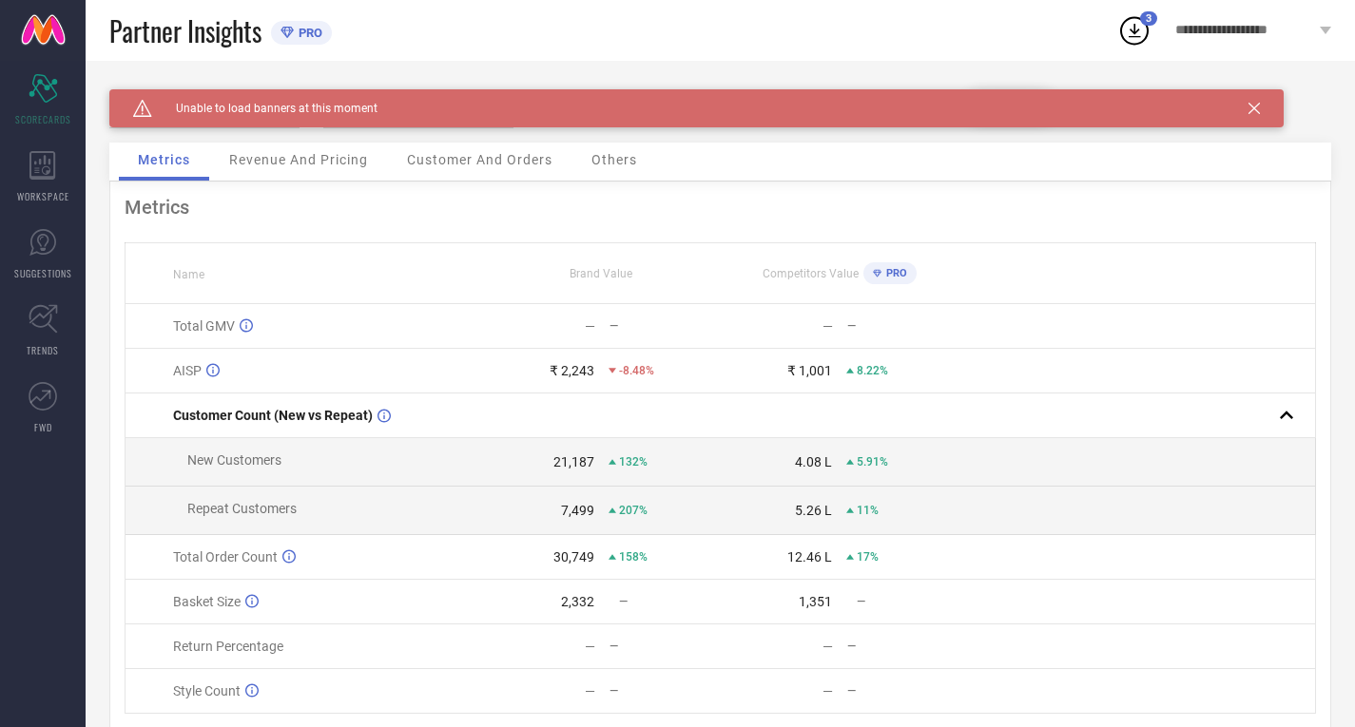
click at [1258, 97] on div "Caution Created with Sketch. Unable to load banners at this moment" at bounding box center [696, 108] width 1174 height 38
click at [1256, 106] on icon at bounding box center [1253, 108] width 11 height 11
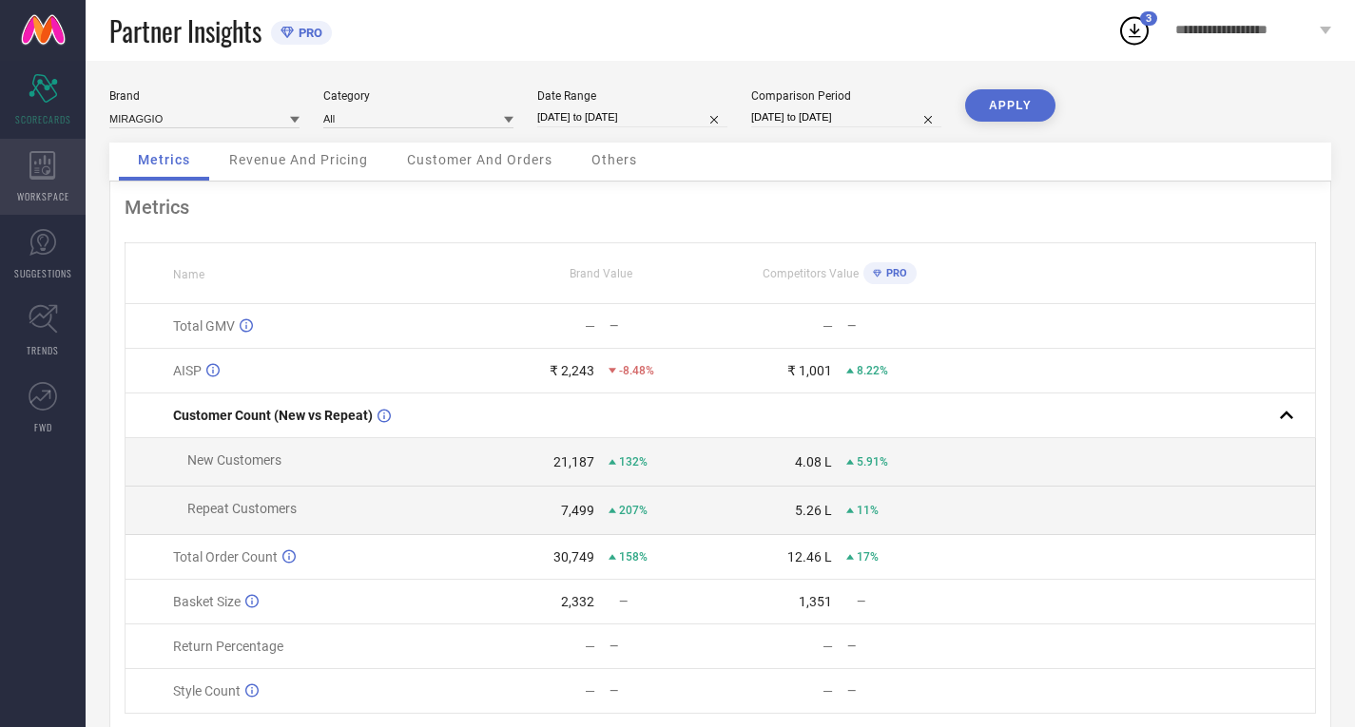
click at [57, 177] on div "WORKSPACE" at bounding box center [43, 177] width 86 height 76
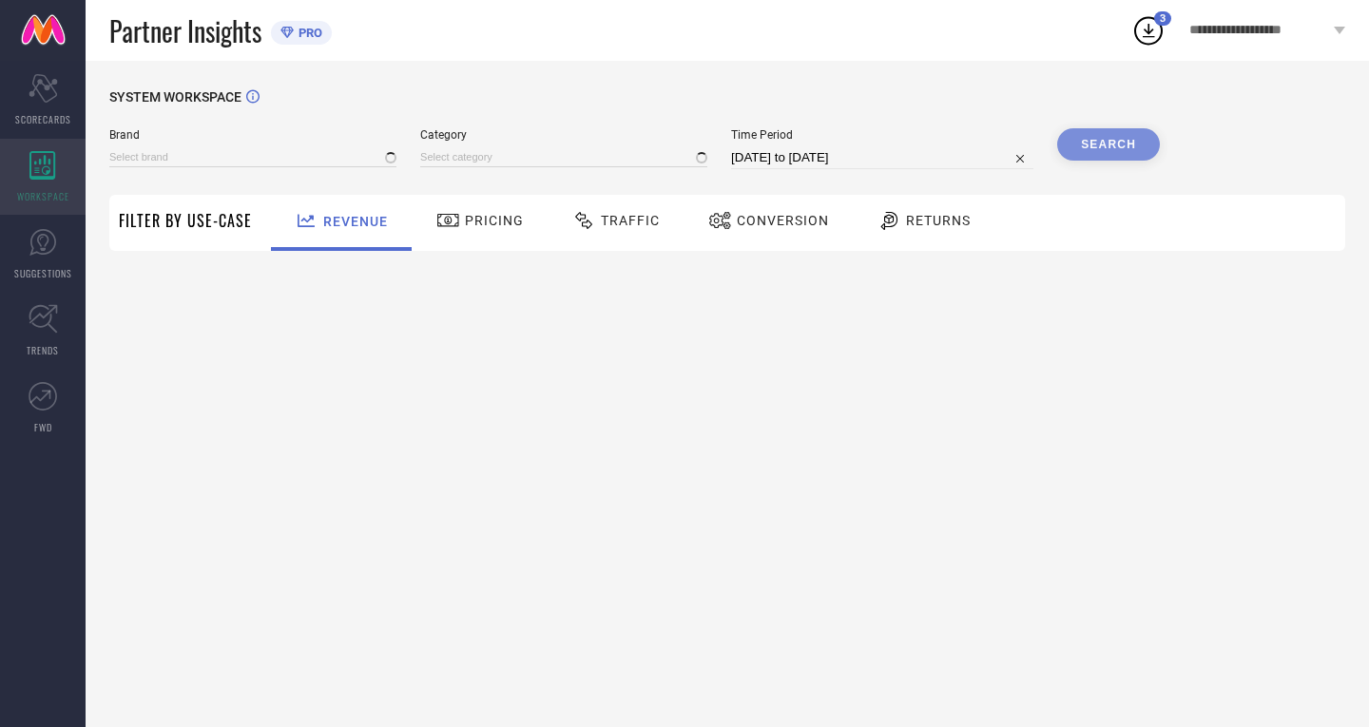
type input "MIRAGGIO"
type input "All"
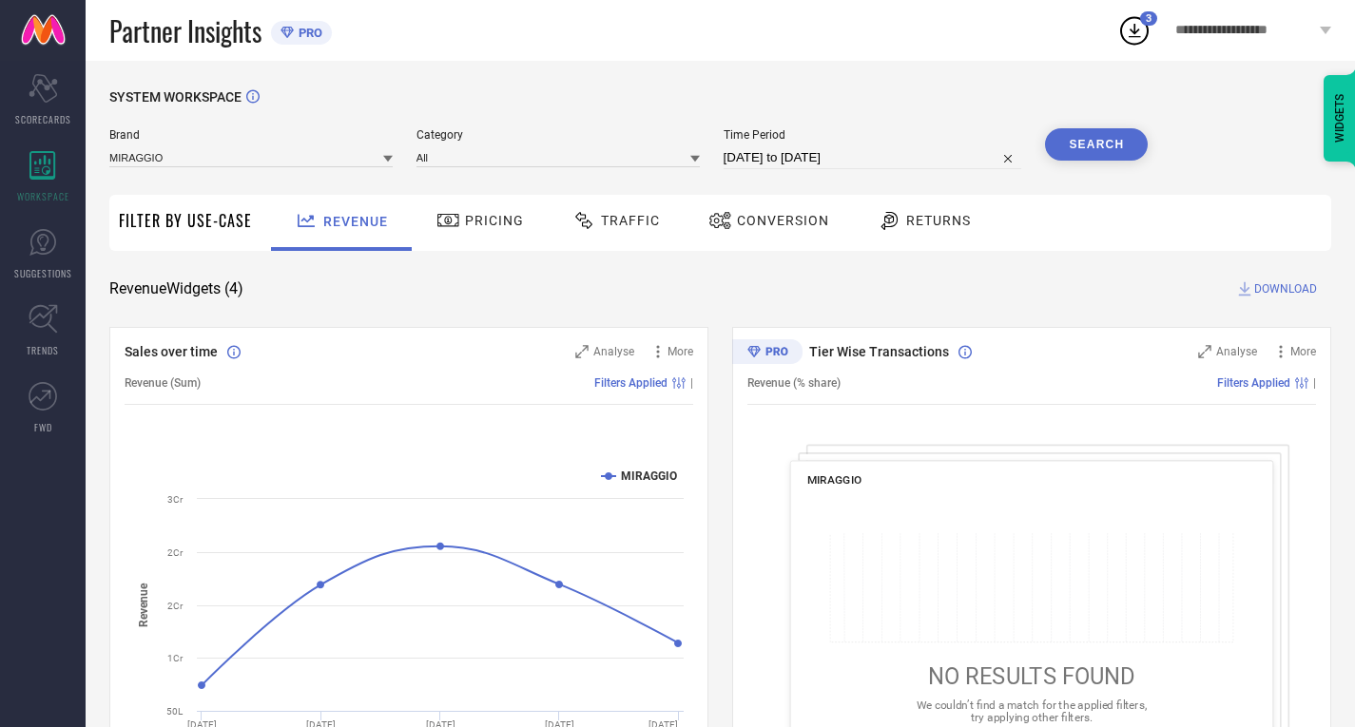
select select "8"
select select "2025"
select select "9"
select select "2025"
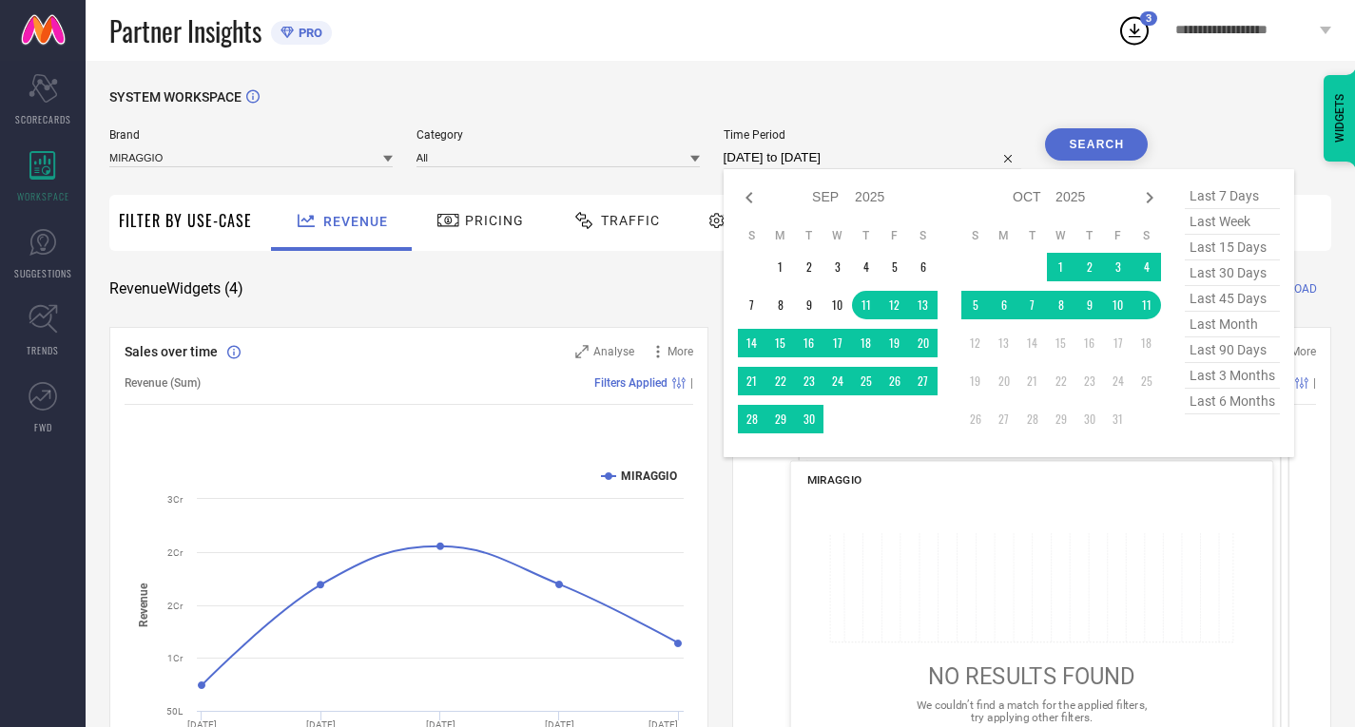
click at [764, 168] on input "[DATE] to [DATE]" at bounding box center [873, 157] width 299 height 23
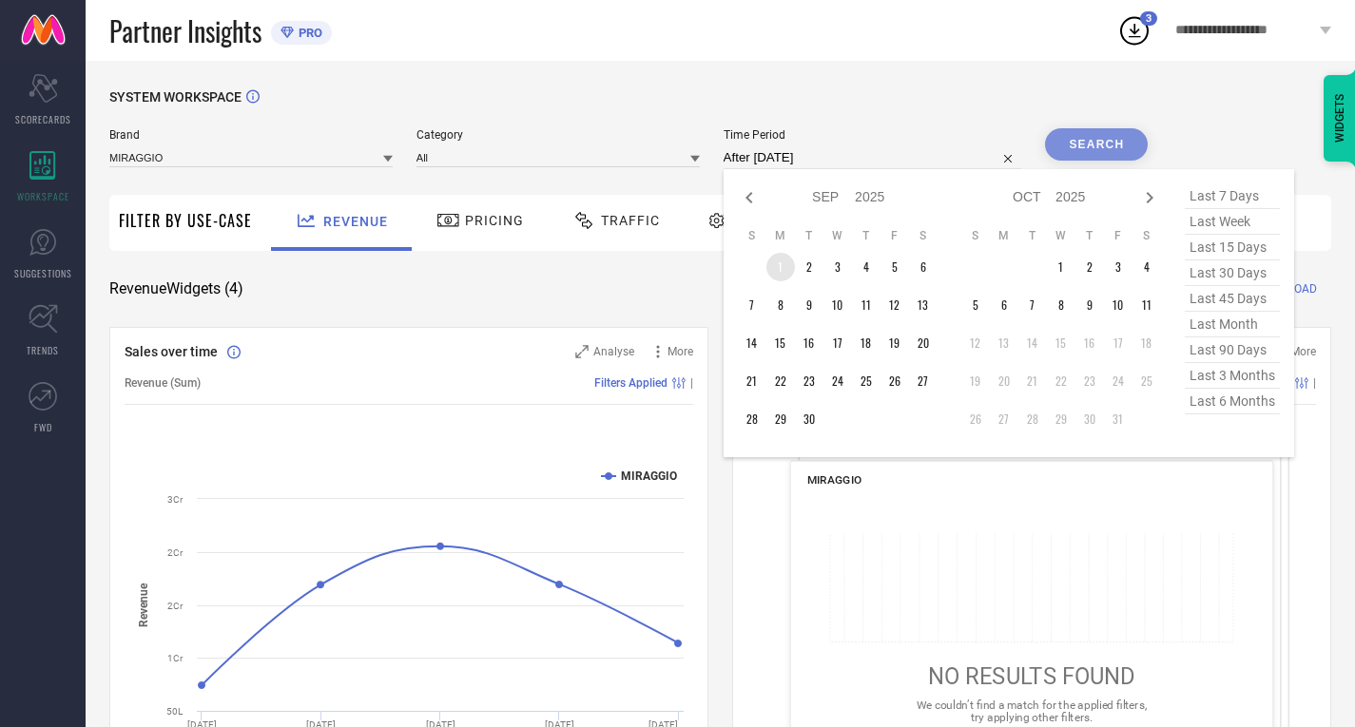
click at [780, 269] on td "1" at bounding box center [780, 267] width 29 height 29
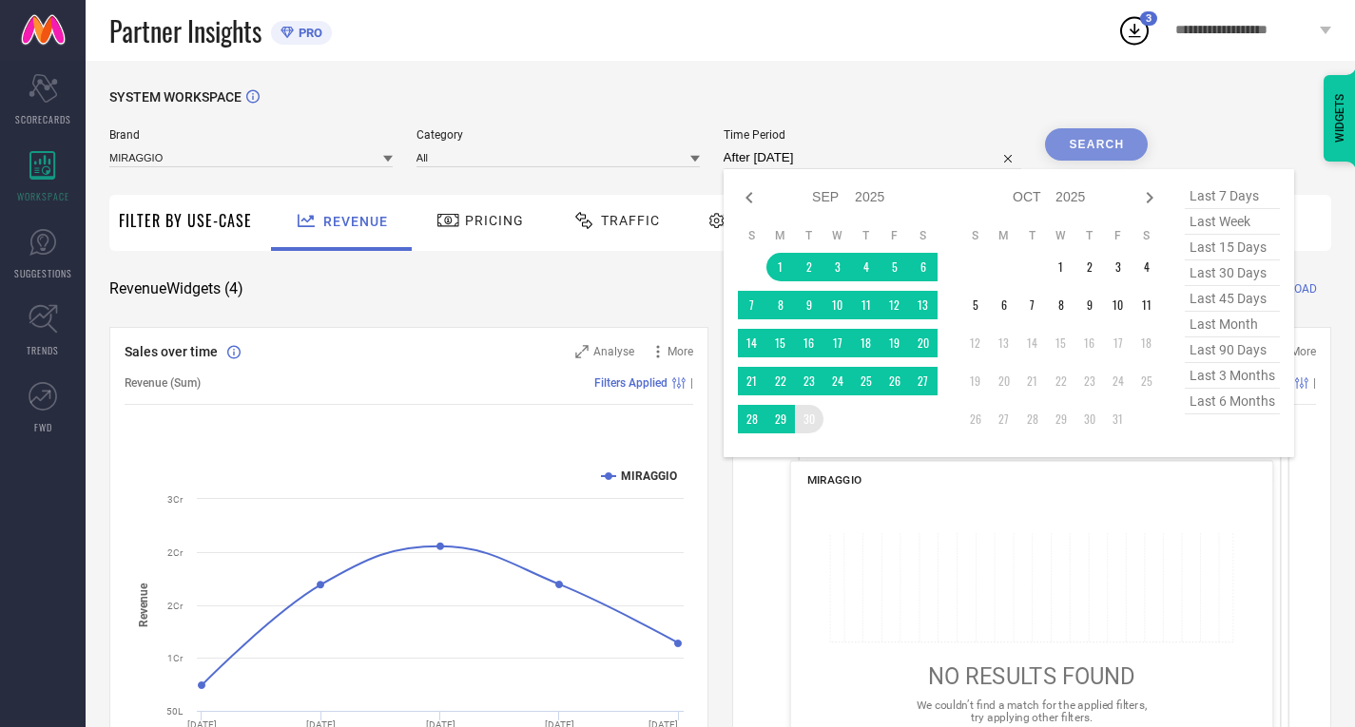
type input "[DATE] to [DATE]"
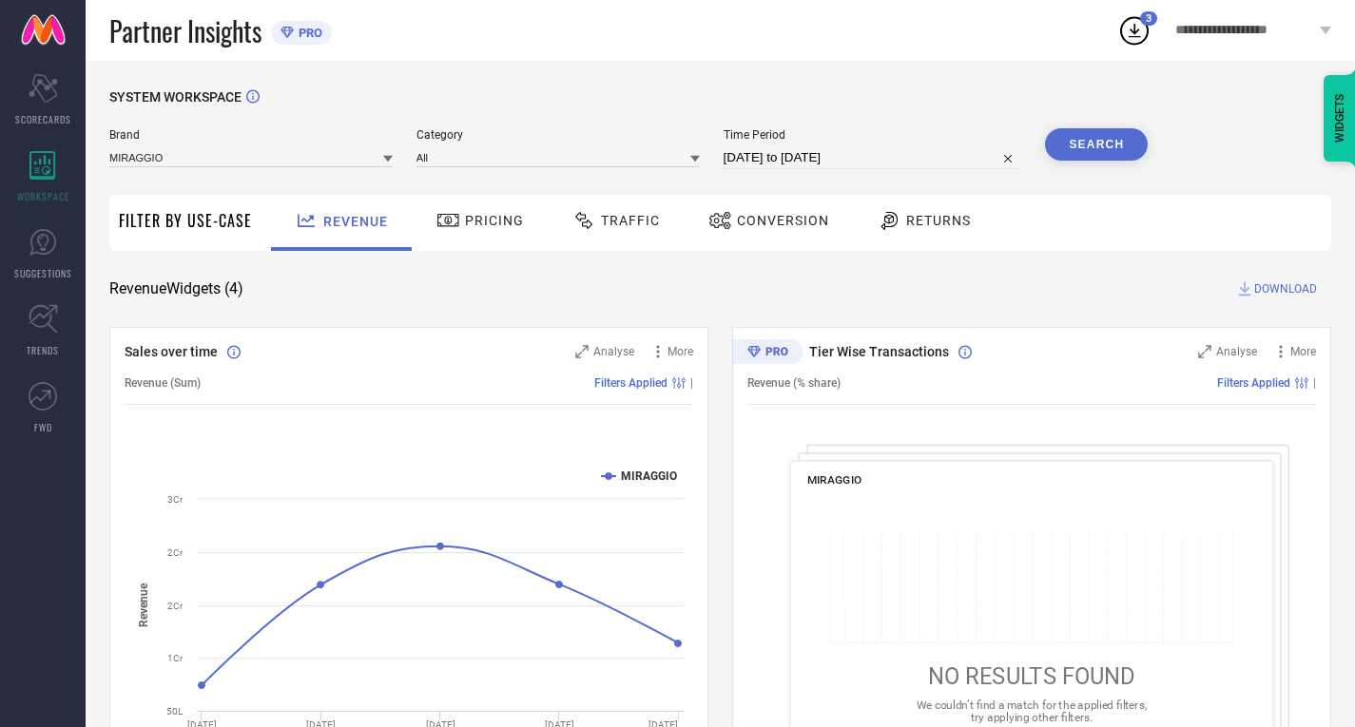
click at [1076, 137] on button "Search" at bounding box center [1096, 144] width 103 height 32
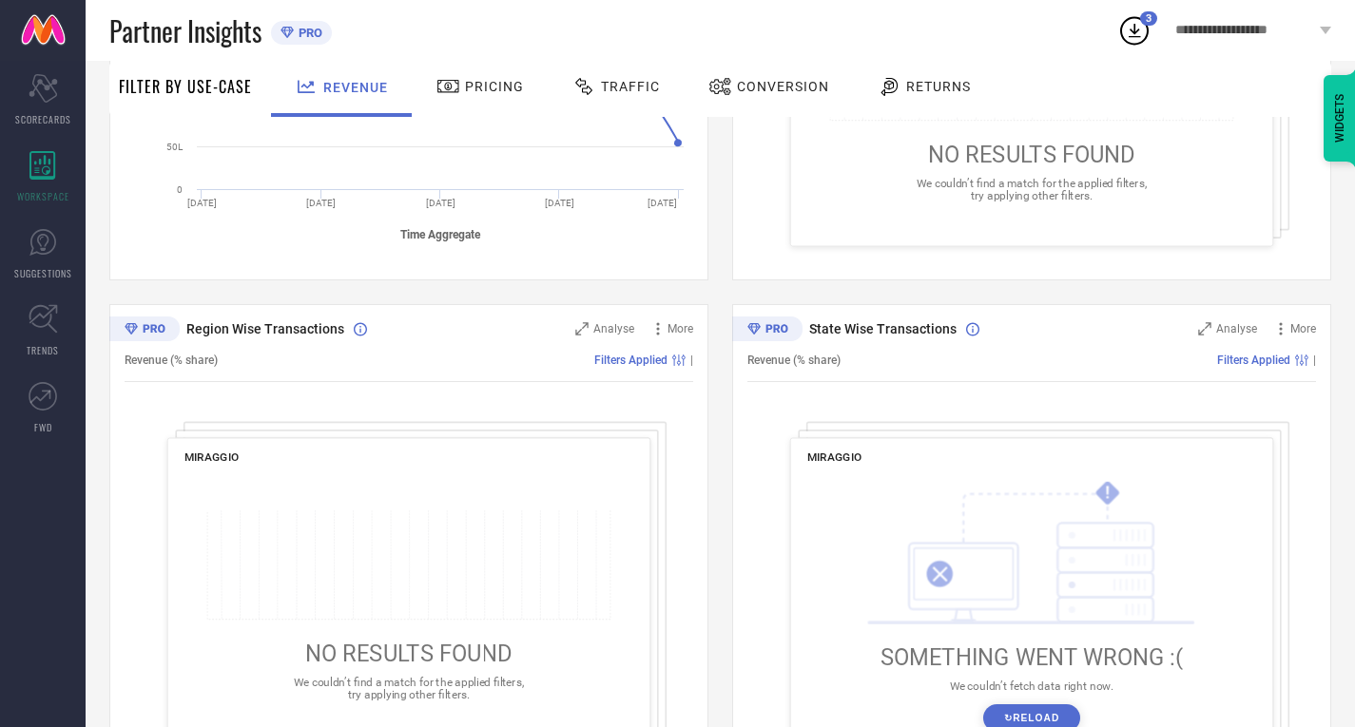
scroll to position [604, 0]
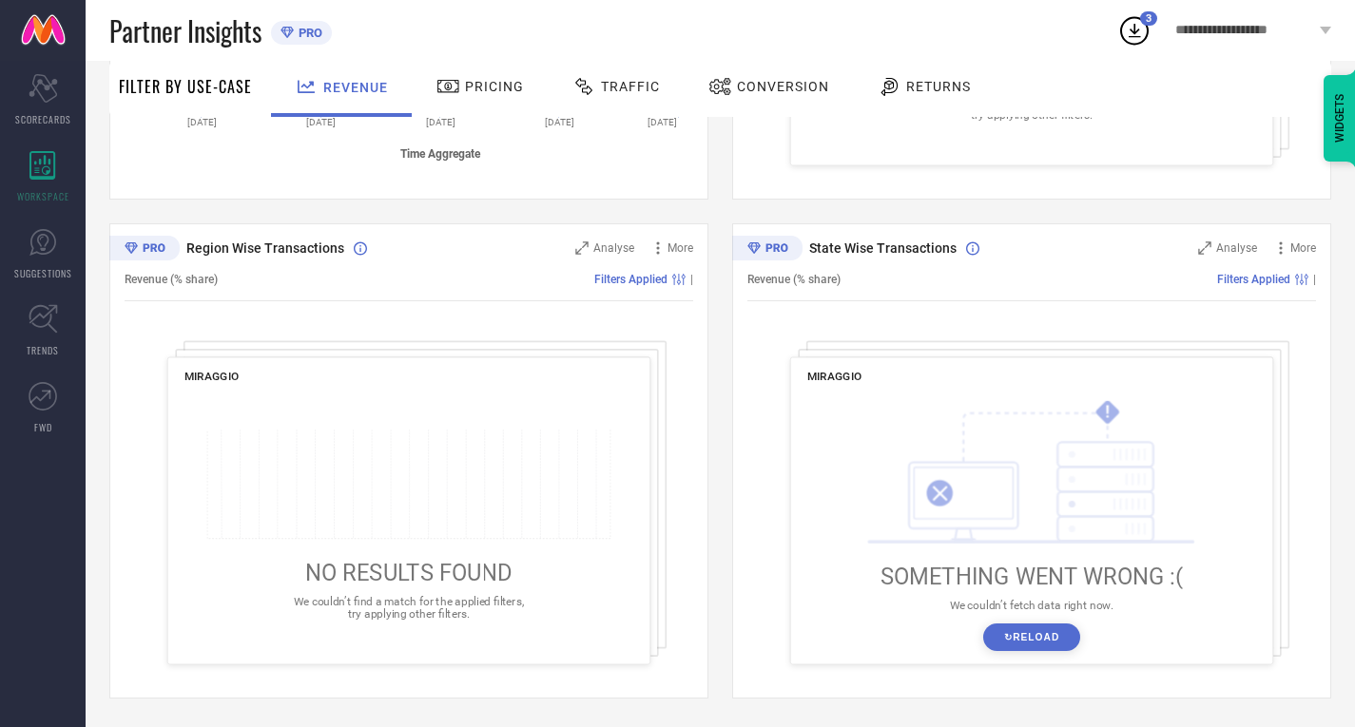
click at [1022, 633] on button "↻ Reload" at bounding box center [1031, 638] width 96 height 28
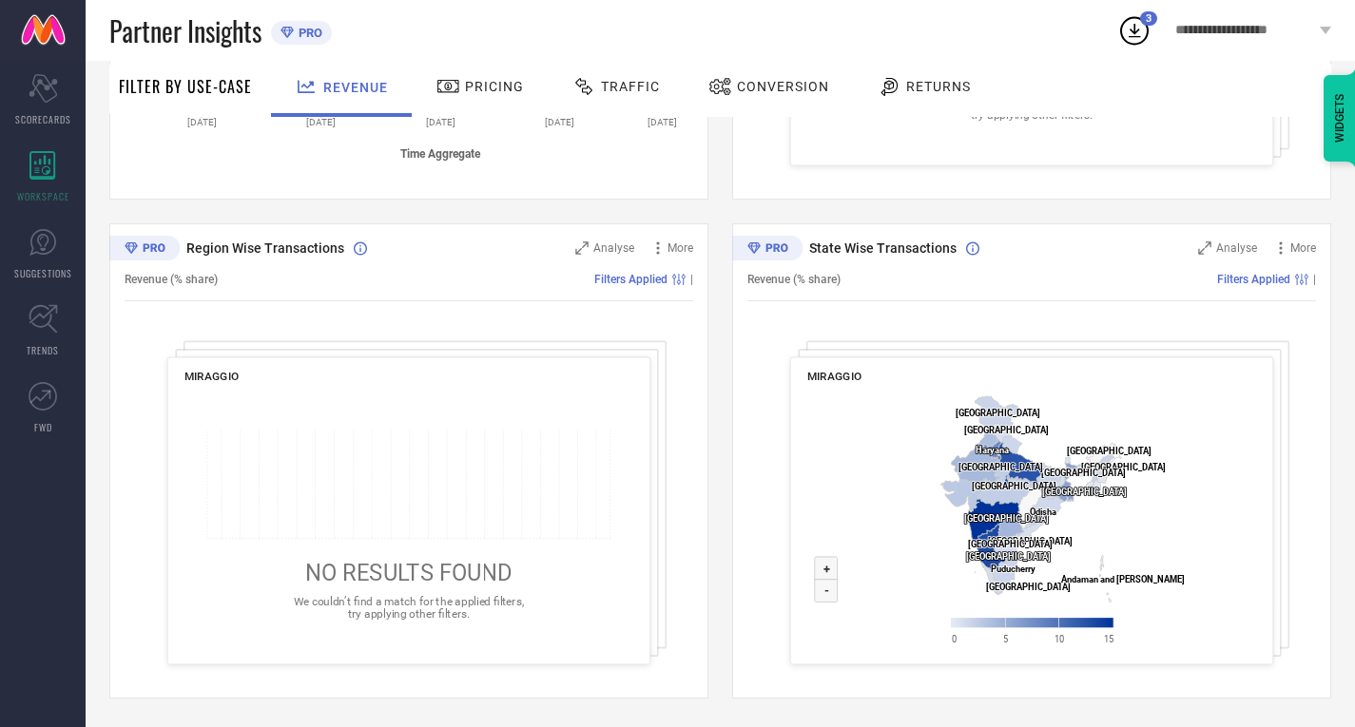
click at [441, 530] on icon at bounding box center [408, 484] width 404 height 109
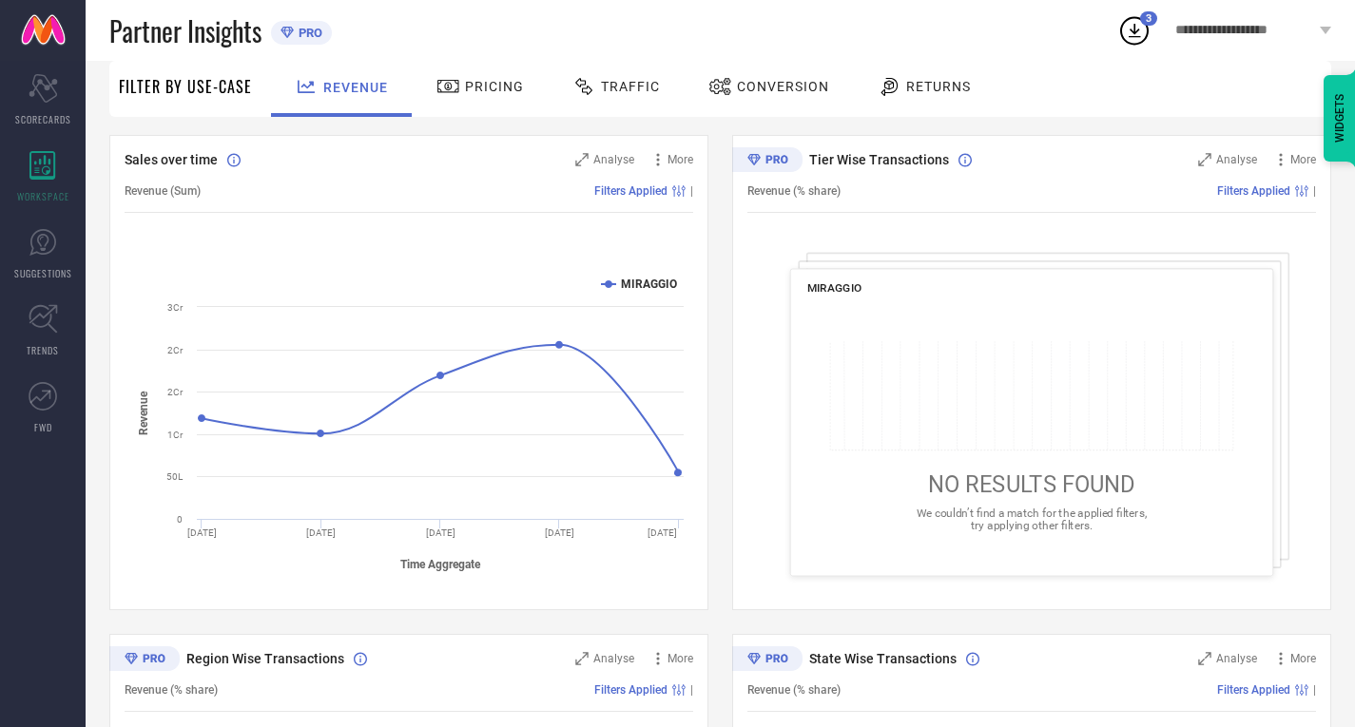
scroll to position [0, 0]
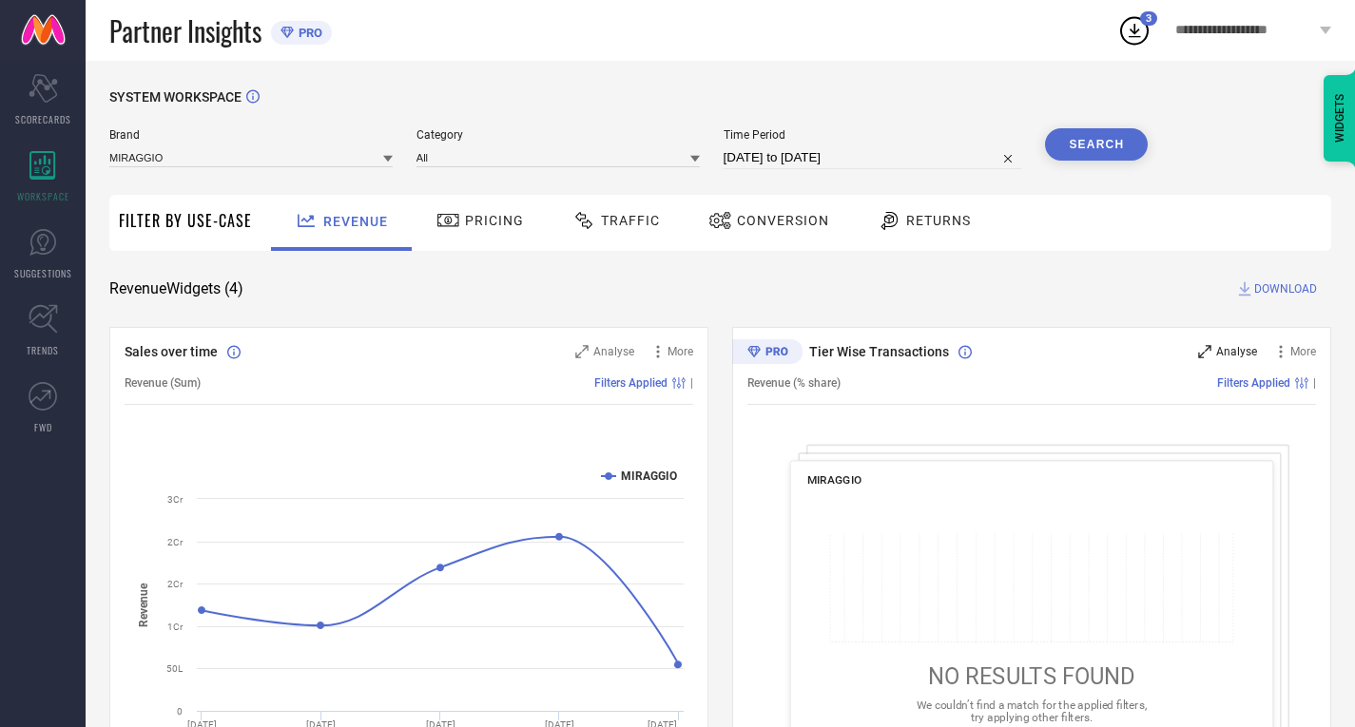
click at [1221, 353] on span "Analyse" at bounding box center [1236, 351] width 41 height 13
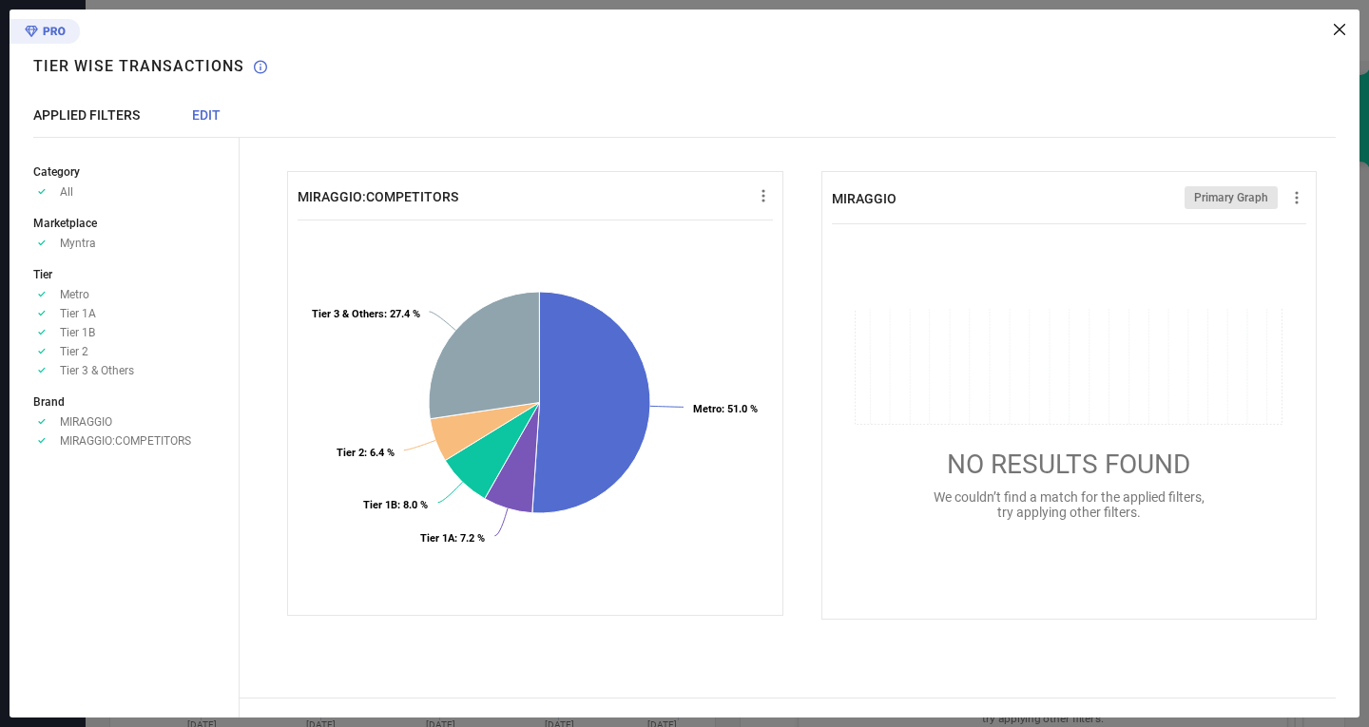
click at [1337, 39] on div "MIRAGGIO:COMPETITORS Created with Highcharts 9.3.3 Metro : 51.0 % ​ Metro : 51.…" at bounding box center [800, 364] width 1120 height 708
click at [1343, 37] on div "MIRAGGIO:COMPETITORS Created with Highcharts 9.3.3 Metro : 51.0 % ​ Metro : 51.…" at bounding box center [800, 364] width 1120 height 708
click at [1338, 25] on icon at bounding box center [1339, 29] width 11 height 11
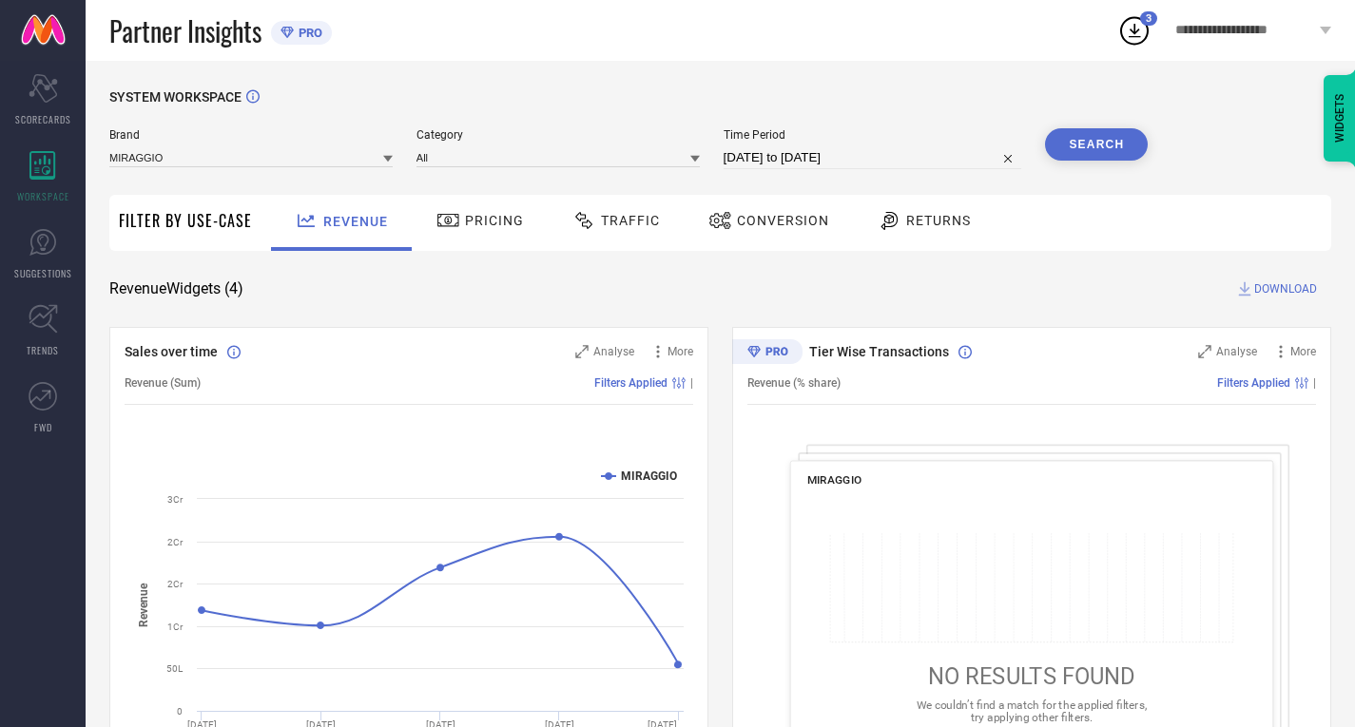
scroll to position [1, 0]
click at [633, 227] on span "Traffic" at bounding box center [630, 219] width 59 height 15
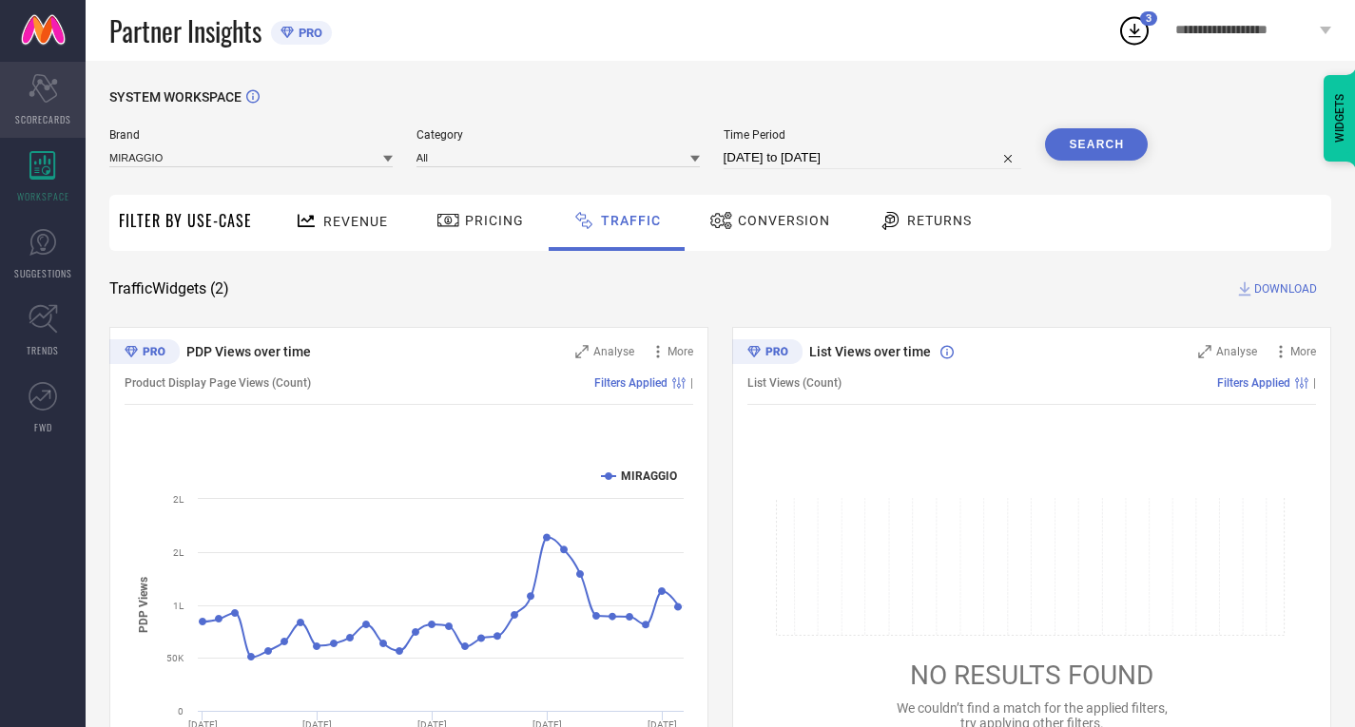
click at [43, 98] on icon at bounding box center [43, 88] width 29 height 29
